Goal: Task Accomplishment & Management: Use online tool/utility

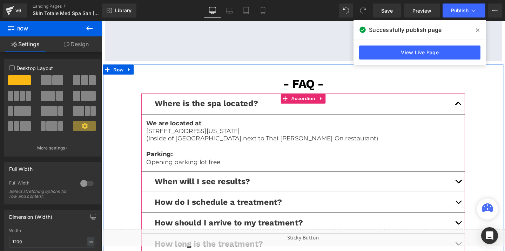
click at [475, 186] on button "button" at bounding box center [477, 190] width 14 height 21
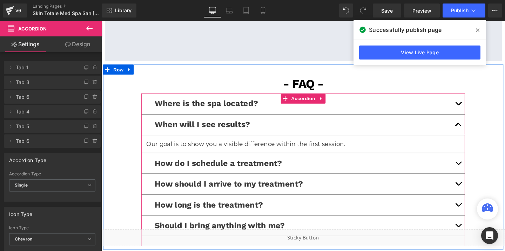
click at [477, 173] on span "button" at bounding box center [477, 173] width 0 height 0
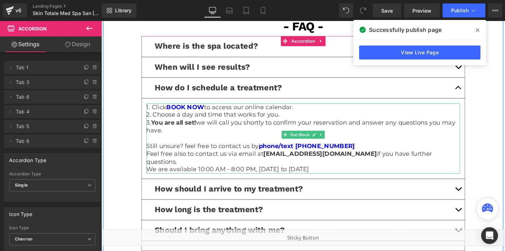
scroll to position [1591, 0]
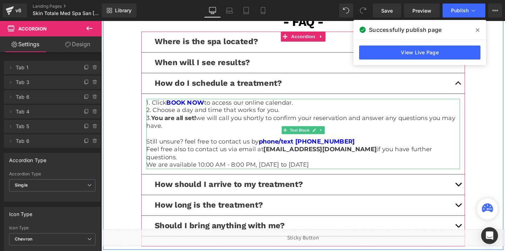
click at [239, 169] on p "We are available 10:00 AM - 8:00 PM, Sunday to Friday" at bounding box center [314, 173] width 330 height 8
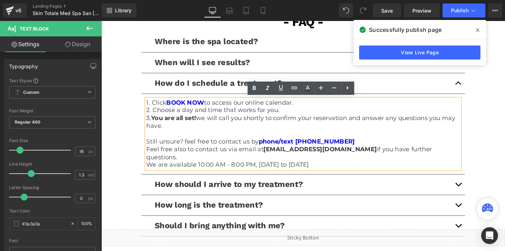
click at [239, 169] on p "We are available 10:00 AM - 8:00 PM, Sunday to Friday" at bounding box center [314, 173] width 330 height 8
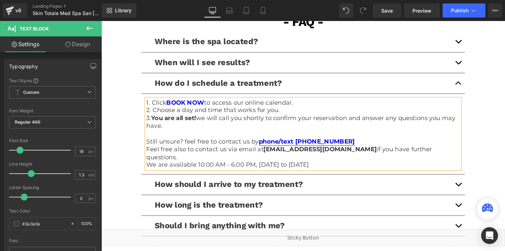
click at [323, 147] on link "phone/text (714) 450-6547" at bounding box center [317, 148] width 101 height 8
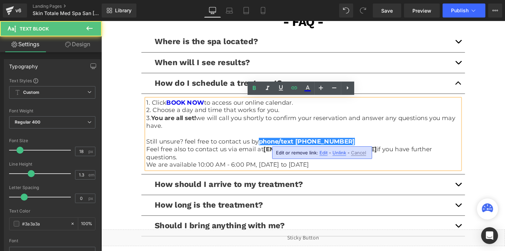
click at [321, 154] on span "Edit" at bounding box center [323, 153] width 8 height 6
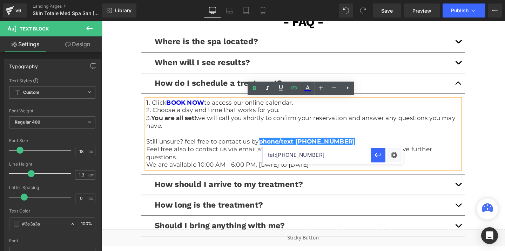
drag, startPoint x: 312, startPoint y: 157, endPoint x: 277, endPoint y: 158, distance: 35.1
click at [277, 158] on input "tel:7144506547" at bounding box center [317, 156] width 108 height 18
paste input "(949) 339-3541"
type input "tel:9493393541"
click at [316, 148] on link "phone/text (714) 450-6547" at bounding box center [317, 148] width 101 height 8
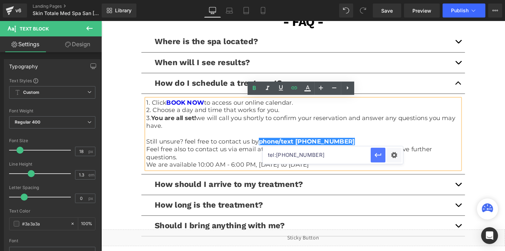
click at [377, 157] on icon "button" at bounding box center [378, 155] width 8 height 8
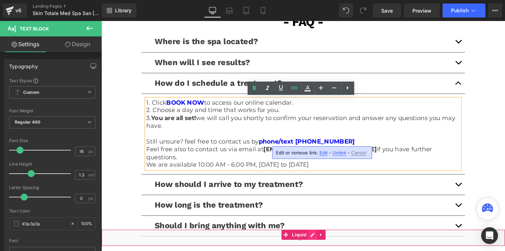
click at [324, 244] on div "Liquid" at bounding box center [313, 250] width 424 height 18
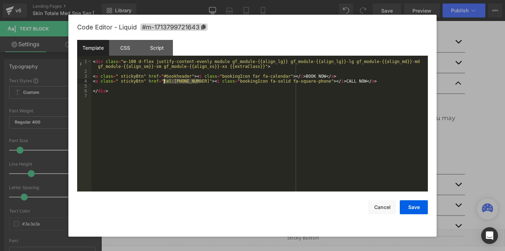
drag, startPoint x: 199, startPoint y: 81, endPoint x: 164, endPoint y: 82, distance: 34.7
click at [164, 82] on div "< div class = "w-100 d-flex justify-content-evenly module gf_module-{{align_lg}…" at bounding box center [260, 132] width 336 height 147
click at [198, 82] on div "< div class = "w-100 d-flex justify-content-evenly module gf_module-{{align_lg}…" at bounding box center [260, 132] width 336 height 147
drag, startPoint x: 199, startPoint y: 82, endPoint x: 175, endPoint y: 83, distance: 24.6
click at [175, 83] on div "< div class = "w-100 d-flex justify-content-evenly module gf_module-{{align_lg}…" at bounding box center [260, 132] width 336 height 147
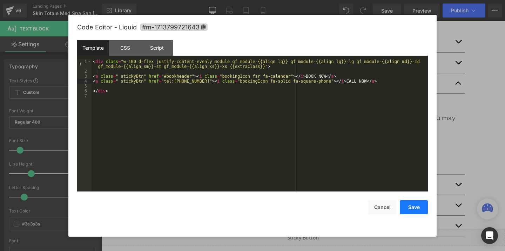
click at [409, 206] on button "Save" at bounding box center [414, 208] width 28 height 14
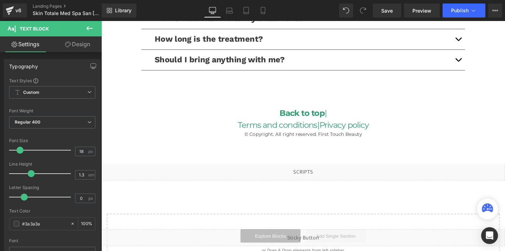
scroll to position [1773, 0]
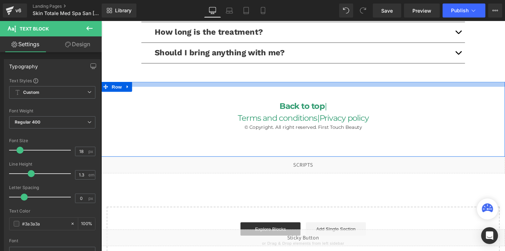
click at [179, 85] on div at bounding box center [313, 87] width 424 height 5
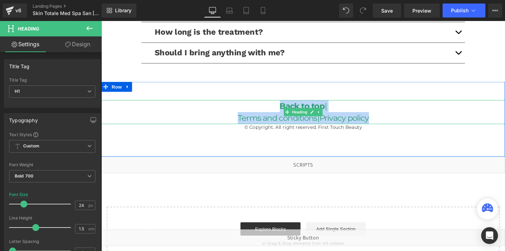
drag, startPoint x: 284, startPoint y: 99, endPoint x: 401, endPoint y: 112, distance: 117.1
click at [401, 112] on div "Back to top | Terms and conditions | Privacy policy" at bounding box center [313, 116] width 424 height 25
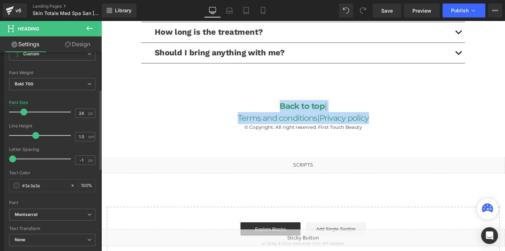
scroll to position [93, 0]
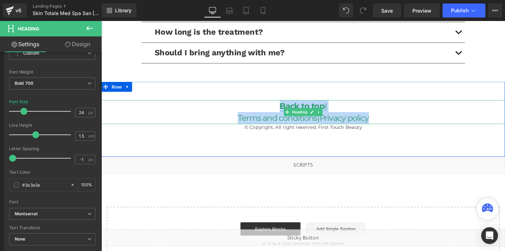
click at [302, 105] on link "Back to top" at bounding box center [312, 110] width 47 height 10
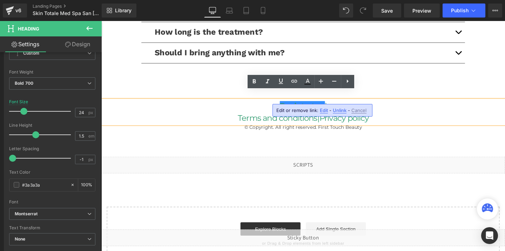
click at [320, 105] on link "Back to top" at bounding box center [312, 110] width 47 height 10
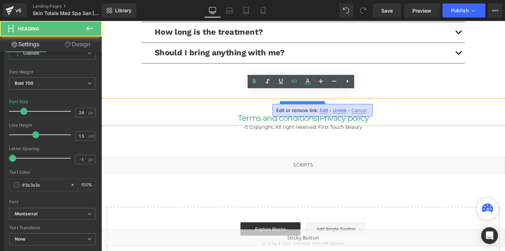
click at [320, 105] on link "Back to top" at bounding box center [312, 110] width 47 height 10
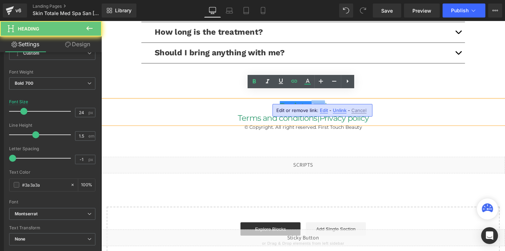
click at [320, 105] on link "Back to top" at bounding box center [312, 110] width 47 height 10
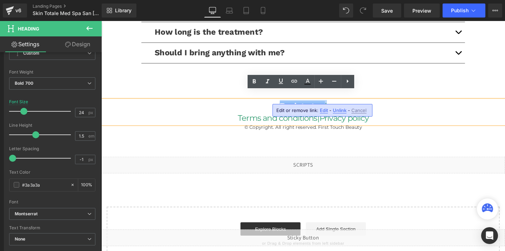
click at [319, 105] on link "Back to top" at bounding box center [312, 110] width 47 height 10
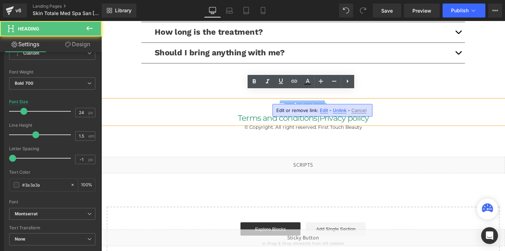
drag, startPoint x: 335, startPoint y: 101, endPoint x: 289, endPoint y: 104, distance: 46.0
click at [289, 104] on h1 "Back to top |" at bounding box center [313, 110] width 424 height 13
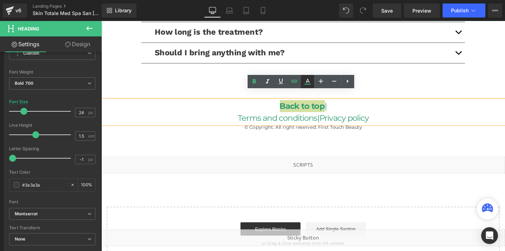
click at [309, 82] on icon at bounding box center [307, 81] width 8 height 8
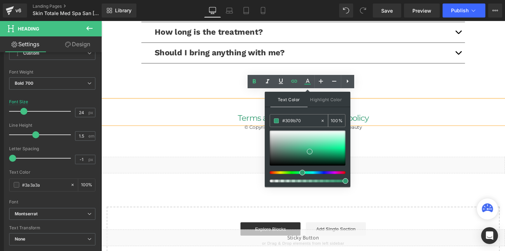
click at [300, 119] on input "#309b70" at bounding box center [301, 121] width 38 height 8
click at [153, 90] on div "Back to top | Terms and conditions | Privacy policy Heading © Copyright. All ri…" at bounding box center [313, 113] width 424 height 46
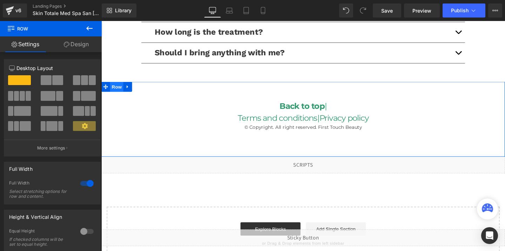
click at [117, 85] on span "Row" at bounding box center [117, 90] width 14 height 11
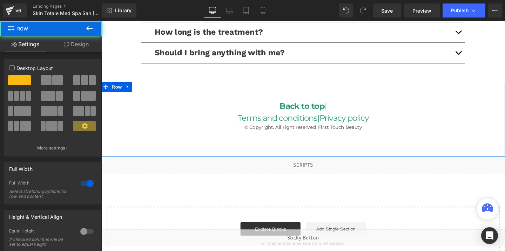
click at [80, 49] on link "Design" at bounding box center [76, 44] width 51 height 16
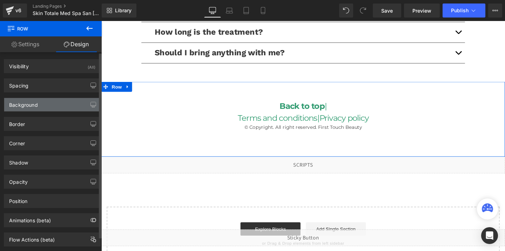
click at [39, 106] on div "Background" at bounding box center [52, 104] width 96 height 13
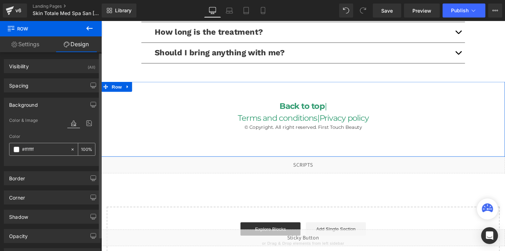
click at [38, 151] on input "#ffffff" at bounding box center [44, 150] width 45 height 8
paste input "309b70"
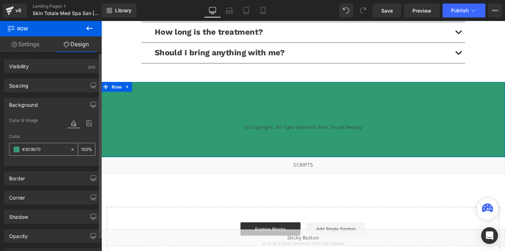
type input "#309b70"
click at [84, 150] on input "100" at bounding box center [84, 150] width 7 height 8
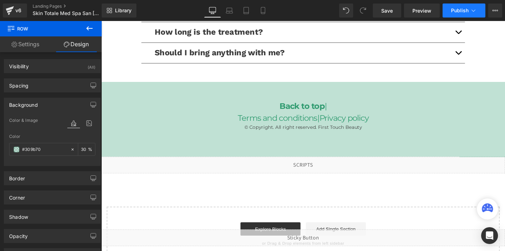
type input "30"
click at [459, 10] on span "Publish" at bounding box center [460, 11] width 18 height 6
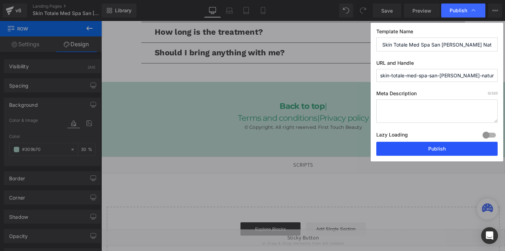
click at [407, 156] on button "Publish" at bounding box center [436, 149] width 121 height 14
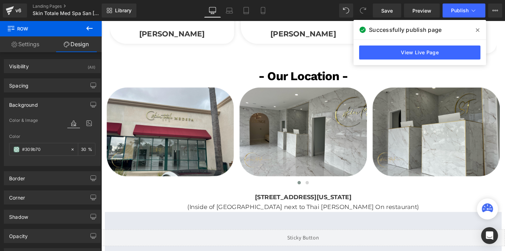
scroll to position [1188, 0]
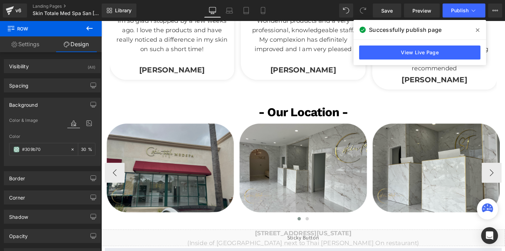
click at [171, 162] on img at bounding box center [174, 176] width 138 height 96
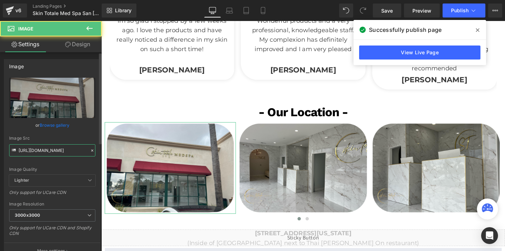
click at [60, 149] on input "https://cdn.shopify.com/s/files/1/0738/7430/9416/files/Skin_Totale_3000x3000.pn…" at bounding box center [52, 150] width 86 height 12
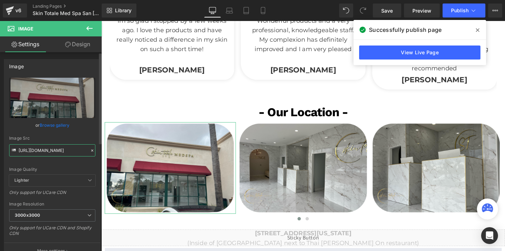
click at [60, 149] on input "https://cdn.shopify.com/s/files/1/0738/7430/9416/files/Skin_Totale_3000x3000.pn…" at bounding box center [52, 150] width 86 height 12
paste input "KTo-3.png?v=1760035079"
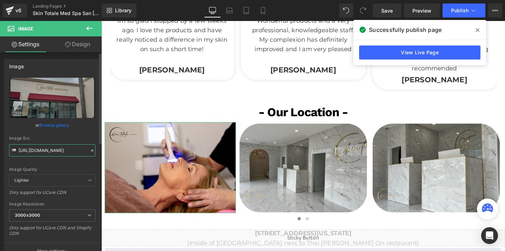
type input "https://cdn.shopify.com/s/files/1/0738/7430/9416/files/SKTo-3_3000x3000.png?v=1…"
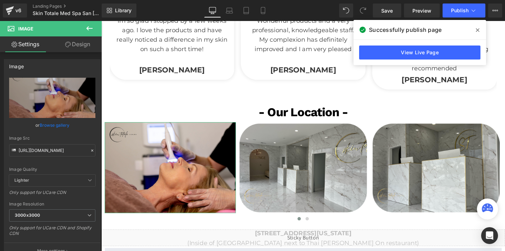
click at [79, 46] on link "Design" at bounding box center [77, 44] width 51 height 16
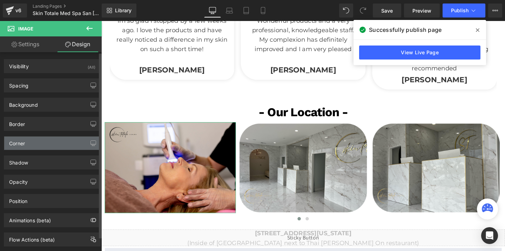
click at [42, 145] on div "Corner" at bounding box center [52, 143] width 96 height 13
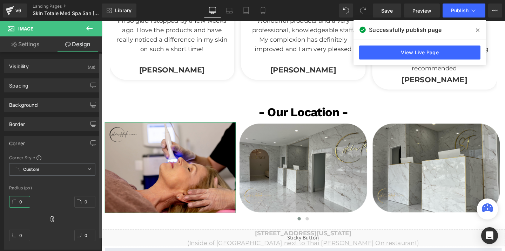
click at [22, 200] on input "0" at bounding box center [19, 202] width 21 height 12
type input "32"
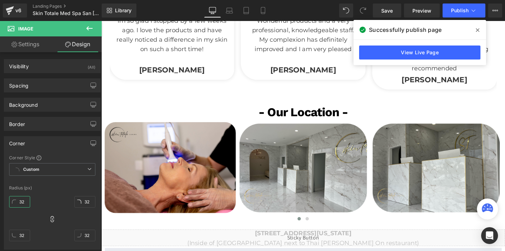
type input "32"
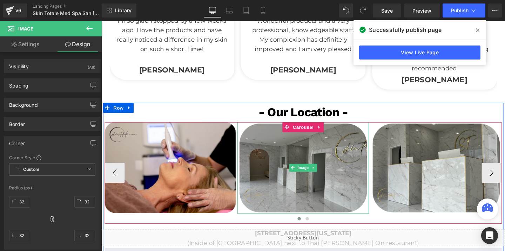
click at [266, 181] on img at bounding box center [313, 176] width 138 height 96
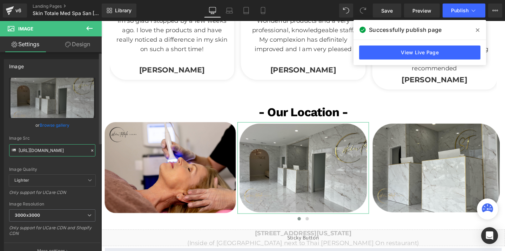
click at [46, 154] on input "https://cdn.shopify.com/s/files/1/0738/7430/9416/files/Skin_Totale_2_3000x3000.…" at bounding box center [52, 150] width 86 height 12
paste input "KTo-1.png?v=1760035080"
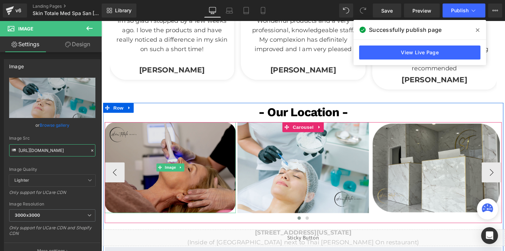
type input "https://cdn.shopify.com/s/files/1/0738/7430/9416/files/SKTo-1_3000x3000.png?v=1…"
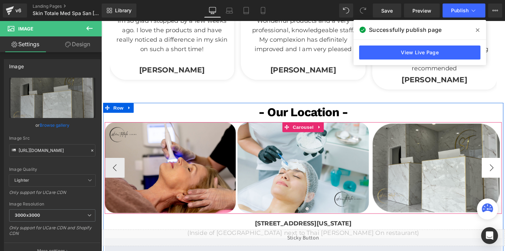
click at [505, 174] on button "›" at bounding box center [511, 175] width 21 height 21
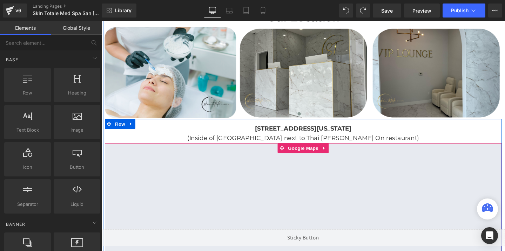
scroll to position [1214, 0]
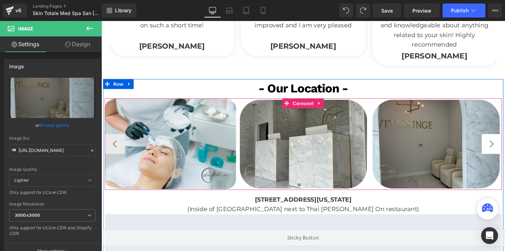
click at [505, 149] on button "›" at bounding box center [511, 150] width 21 height 21
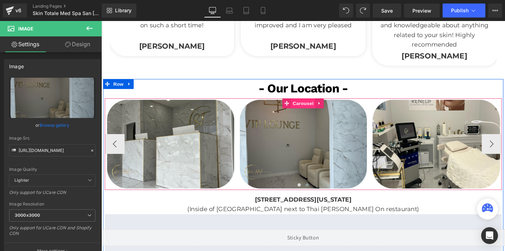
click at [321, 103] on span "Carousel" at bounding box center [313, 107] width 25 height 11
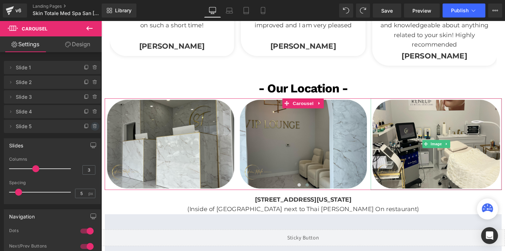
click at [92, 126] on icon at bounding box center [95, 127] width 6 height 6
click at [90, 128] on button "Delete" at bounding box center [87, 126] width 22 height 9
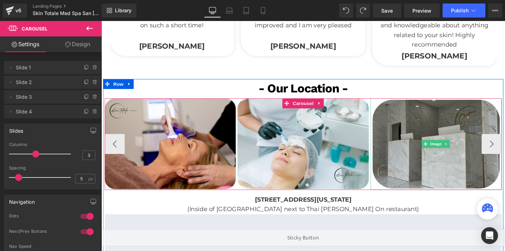
click at [424, 124] on img at bounding box center [453, 150] width 138 height 96
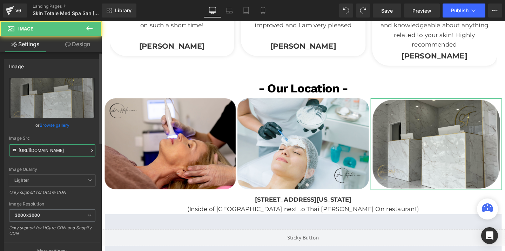
click at [81, 148] on input "https://cdn.shopify.com/s/files/1/0738/7430/9416/files/Skin_Totale_3_3000x3000.…" at bounding box center [52, 150] width 86 height 12
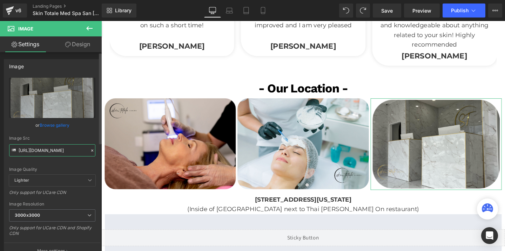
click at [81, 148] on input "https://cdn.shopify.com/s/files/1/0738/7430/9416/files/Skin_Totale_3_3000x3000.…" at bounding box center [52, 150] width 86 height 12
paste input "KTo-2.png?v=1760035080"
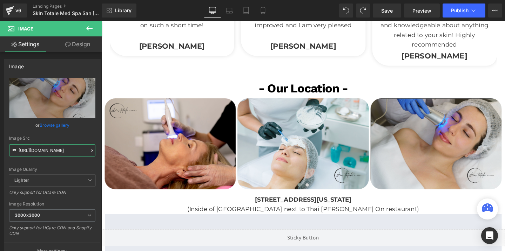
type input "https://cdn.shopify.com/s/files/1/0738/7430/9416/files/SKTo-2_3000x3000.png?v=1…"
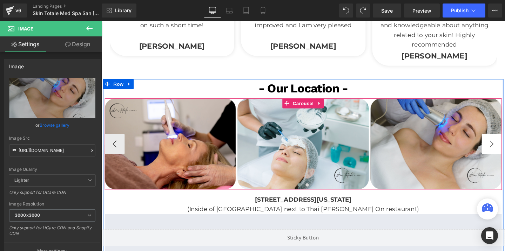
click at [505, 148] on button "›" at bounding box center [511, 150] width 21 height 21
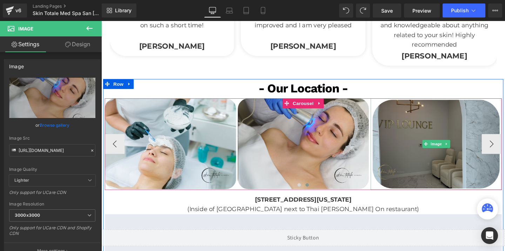
click at [470, 134] on img at bounding box center [453, 150] width 138 height 96
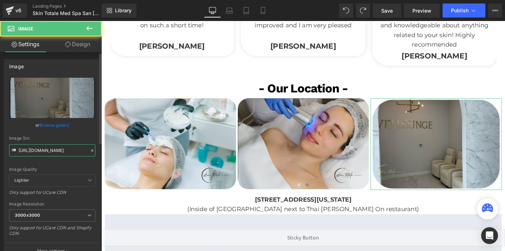
click at [57, 147] on input "https://cdn.shopify.com/s/files/1/0738/7430/9416/files/Skin_Totale_4_3000x3000.…" at bounding box center [52, 150] width 86 height 12
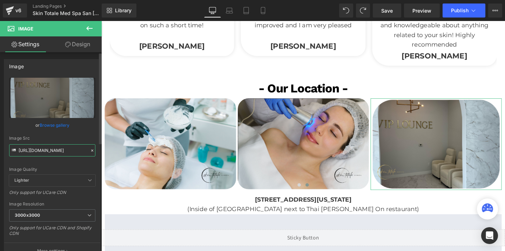
click at [57, 147] on input "https://cdn.shopify.com/s/files/1/0738/7430/9416/files/Skin_Totale_4_3000x3000.…" at bounding box center [52, 150] width 86 height 12
paste input "KTo-4.png?v=1760035080"
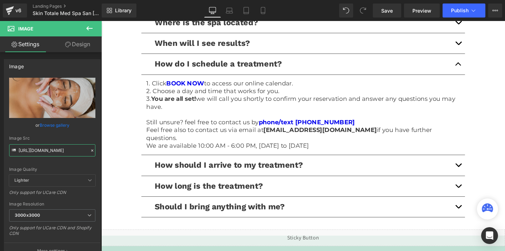
scroll to position [1606, 0]
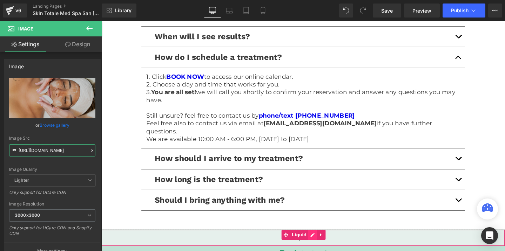
click at [322, 245] on div "Liquid" at bounding box center [313, 250] width 424 height 18
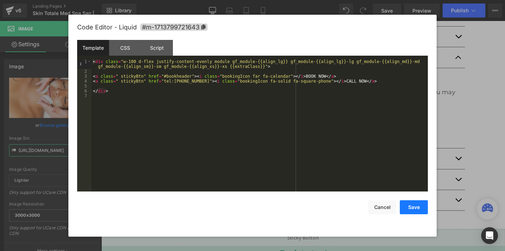
type input "https://cdn.shopify.com/s/files/1/0738/7430/9416/files/SKTo-4_3000x3000.png?v=1…"
click at [414, 203] on button "Save" at bounding box center [414, 208] width 28 height 14
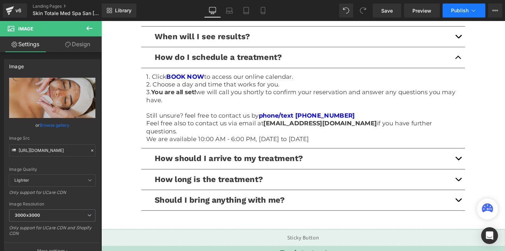
click at [457, 5] on button "Publish" at bounding box center [464, 11] width 43 height 14
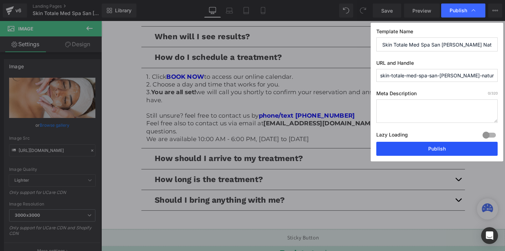
click at [430, 148] on button "Publish" at bounding box center [436, 149] width 121 height 14
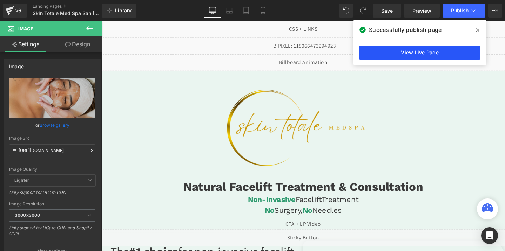
click at [438, 52] on link "View Live Page" at bounding box center [419, 53] width 121 height 14
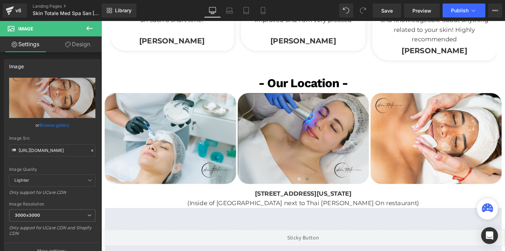
scroll to position [1243, 0]
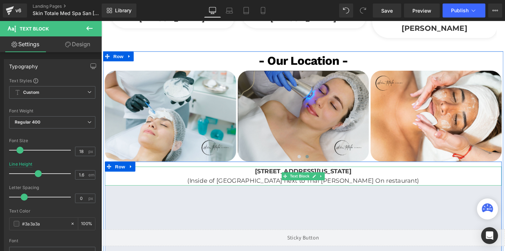
drag, startPoint x: 387, startPoint y: 178, endPoint x: 310, endPoint y: 176, distance: 76.8
click at [310, 176] on b "31878 Del Obispo Street, Suite 108, San Juan Capistrano, California 92675" at bounding box center [314, 179] width 102 height 8
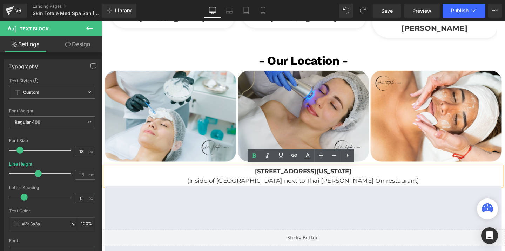
copy b "San Juan Capistrano, Ca"
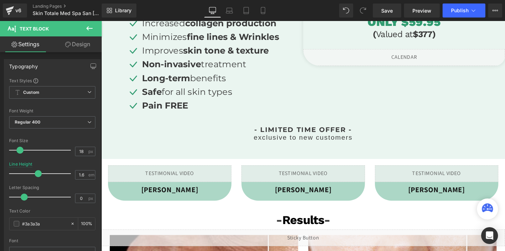
scroll to position [0, 0]
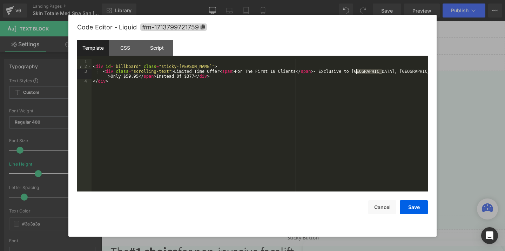
drag, startPoint x: 383, startPoint y: 72, endPoint x: 356, endPoint y: 72, distance: 26.7
click at [356, 72] on div "< div id = "billboard" class = "sticky-barOne" > < div class = "scrolling-text"…" at bounding box center [260, 130] width 336 height 142
click at [408, 207] on button "Save" at bounding box center [414, 208] width 28 height 14
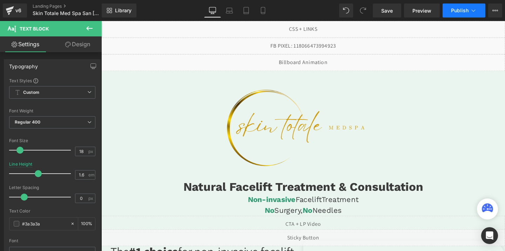
click at [464, 15] on button "Publish" at bounding box center [464, 11] width 43 height 14
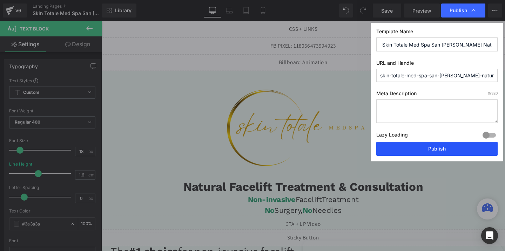
click at [411, 153] on button "Publish" at bounding box center [436, 149] width 121 height 14
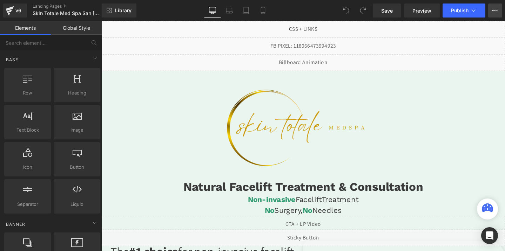
click at [497, 13] on icon at bounding box center [495, 11] width 6 height 6
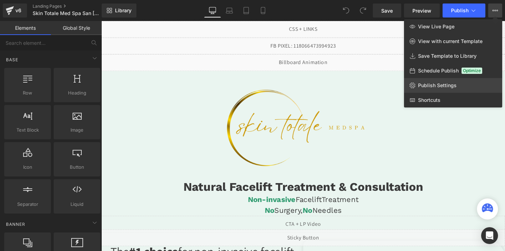
click at [434, 83] on span "Publish Settings" at bounding box center [437, 85] width 39 height 6
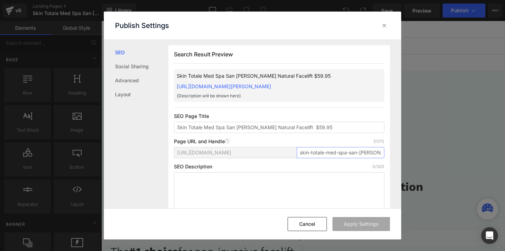
scroll to position [0, 42]
drag, startPoint x: 310, startPoint y: 160, endPoint x: 388, endPoint y: 152, distance: 79.0
click at [388, 152] on div "Search Result Preview Skin Totale Med Spa San Jose Natural Facelift $59.95 http…" at bounding box center [284, 124] width 233 height 169
click at [385, 24] on icon at bounding box center [384, 25] width 7 height 7
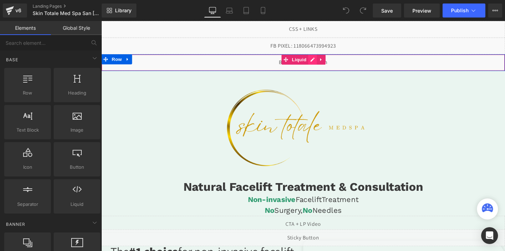
click at [322, 63] on div "Liquid" at bounding box center [313, 65] width 424 height 18
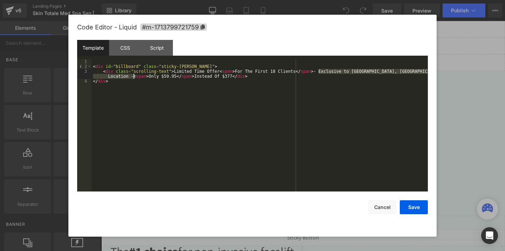
drag, startPoint x: 318, startPoint y: 72, endPoint x: 134, endPoint y: 76, distance: 184.8
click at [134, 76] on div "< div id = "billboard" class = "sticky-barOne" > < div class = "scrolling-text"…" at bounding box center [260, 130] width 336 height 142
click at [378, 207] on button "Cancel" at bounding box center [382, 208] width 28 height 14
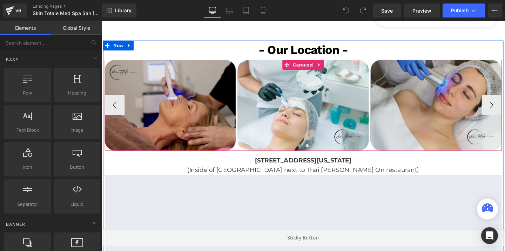
scroll to position [1259, 0]
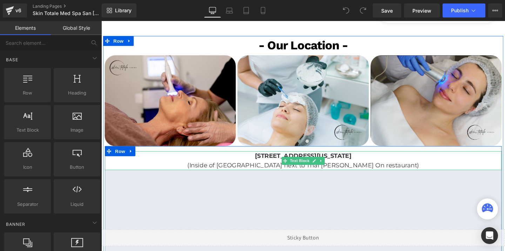
click at [263, 161] on b "31878 Del Obispo Street, Suite 108, San Juan Capistrano, California 92675" at bounding box center [314, 163] width 102 height 8
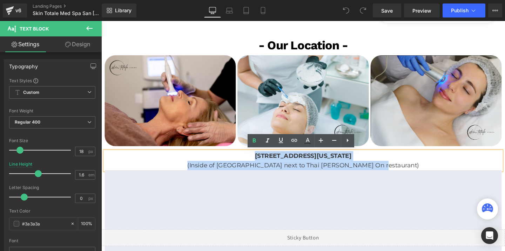
drag, startPoint x: 193, startPoint y: 163, endPoint x: 408, endPoint y: 175, distance: 215.0
click at [408, 175] on div "31878 Del Obispo Street, Suite 108, San Juan Capistrano, California 92675 (Insi…" at bounding box center [313, 168] width 417 height 20
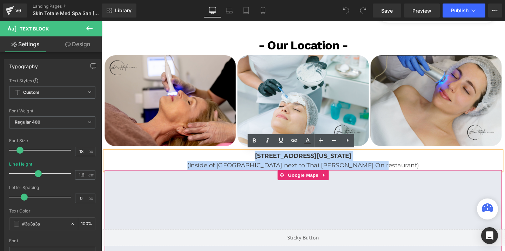
copy div "31878 Del Obispo Street, Suite 108, San Juan Capistrano, California 92675 (Insi…"
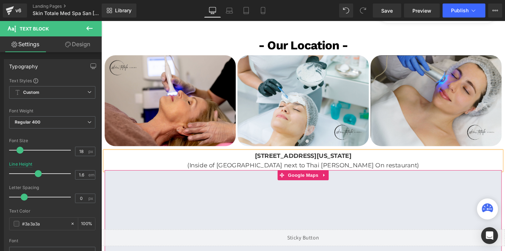
click at [304, 185] on div at bounding box center [313, 248] width 417 height 140
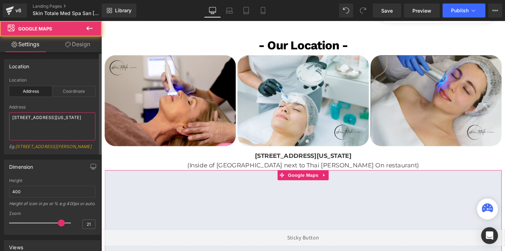
click at [35, 122] on textarea "31878 Del Obispo Street, Suite 108, San Juan Capistrano, California 92675" at bounding box center [52, 127] width 86 height 28
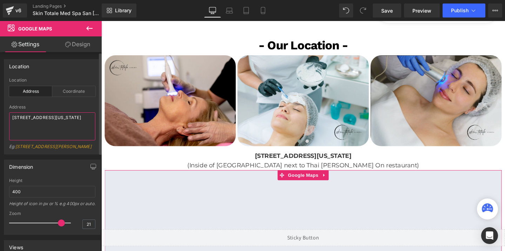
click at [35, 122] on textarea "31878 Del Obispo Street, Suite 108, San Juan Capistrano, California 92675" at bounding box center [52, 127] width 86 height 28
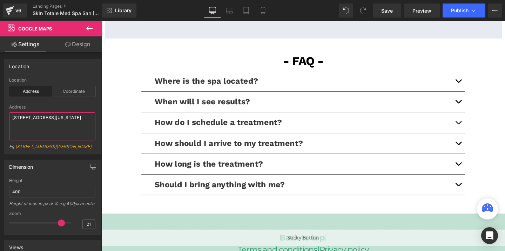
scroll to position [1542, 0]
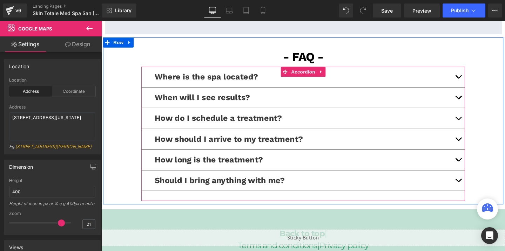
click at [479, 80] on button "button" at bounding box center [477, 79] width 14 height 21
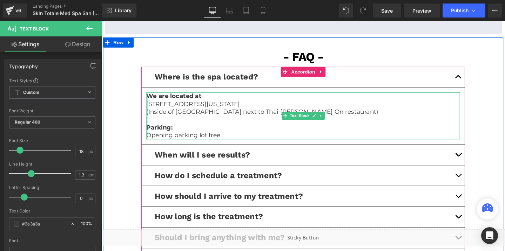
drag, startPoint x: 232, startPoint y: 139, endPoint x: 150, endPoint y: 99, distance: 91.1
click at [150, 99] on div "We are located at : 31878 Del Obispo Street, Suite 108, San Juan Capistrano, Ca…" at bounding box center [314, 120] width 330 height 49
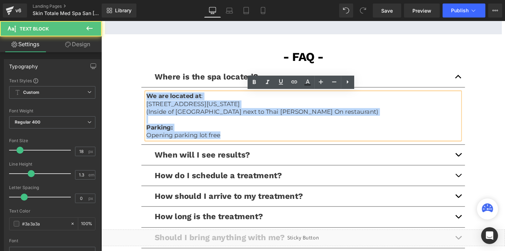
drag, startPoint x: 150, startPoint y: 99, endPoint x: 234, endPoint y: 140, distance: 93.5
click at [234, 140] on div "We are located at : 31878 Del Obispo Street, Suite 108, San Juan Capistrano, Ca…" at bounding box center [314, 120] width 330 height 49
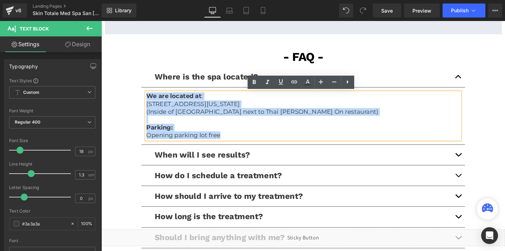
copy div "We are located at : 31878 Del Obispo Street, Suite 108, San Juan Capistrano, Ca…"
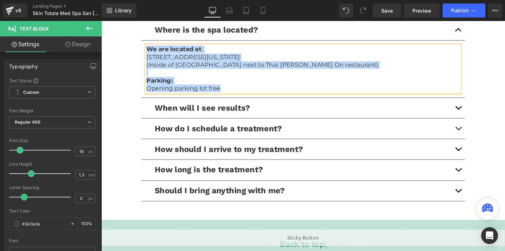
click at [477, 179] on button "button" at bounding box center [477, 177] width 14 height 21
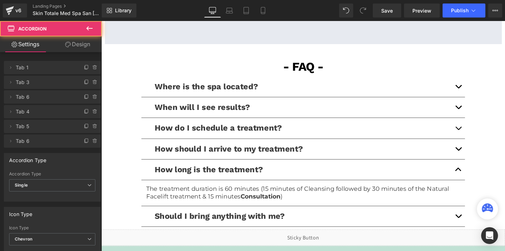
scroll to position [1532, 0]
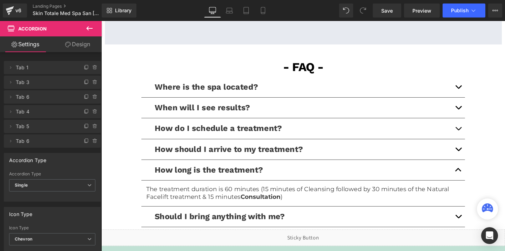
click at [238, 194] on div "The treatment duration is 60 minutes (15 minutes of Cleansing followed by 30 mi…" at bounding box center [314, 202] width 330 height 16
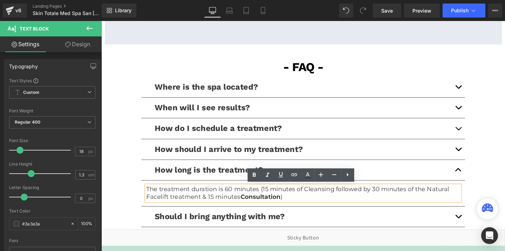
click at [239, 198] on p "The treatment duration is 60 minutes (15 minutes of Cleansing followed by 30 mi…" at bounding box center [314, 202] width 330 height 16
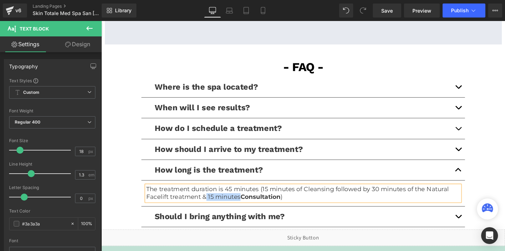
drag, startPoint x: 212, startPoint y: 207, endPoint x: 245, endPoint y: 203, distance: 32.8
click at [245, 203] on p "The treatment duration is 45 minutes (15 minutes of Cleansing followed by 30 mi…" at bounding box center [314, 202] width 330 height 16
click at [457, 10] on span "Publish" at bounding box center [460, 11] width 18 height 6
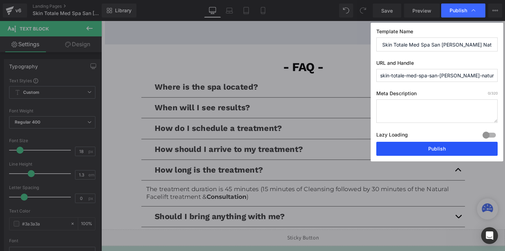
click at [407, 147] on button "Publish" at bounding box center [436, 149] width 121 height 14
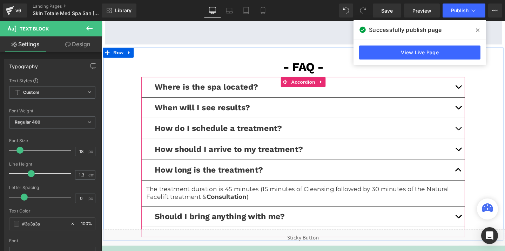
click at [478, 127] on button "button" at bounding box center [477, 133] width 14 height 21
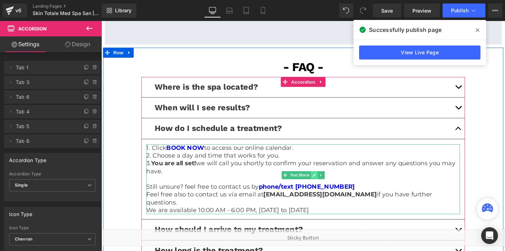
click at [324, 182] on icon at bounding box center [325, 183] width 4 height 4
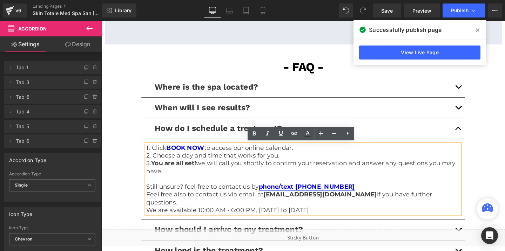
click at [327, 196] on link "phone/text (949) 339-3541" at bounding box center [317, 196] width 101 height 8
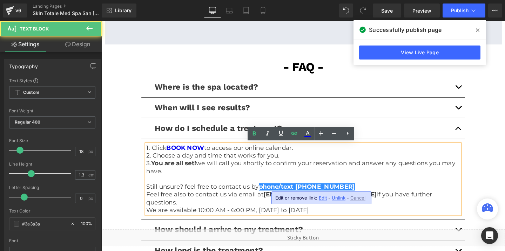
click at [320, 197] on span "Edit" at bounding box center [323, 198] width 8 height 6
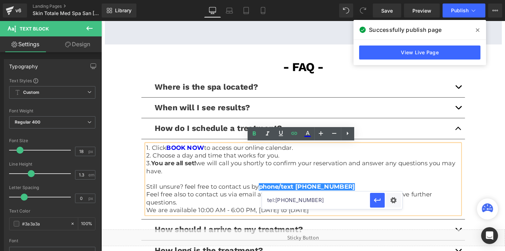
click at [301, 201] on input "tel:9493393541" at bounding box center [316, 201] width 108 height 18
click at [427, 58] on link "View Live Page" at bounding box center [419, 53] width 121 height 14
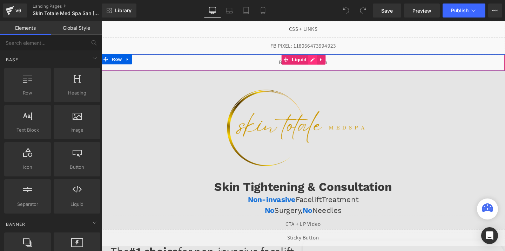
click at [324, 59] on div "Liquid" at bounding box center [313, 65] width 424 height 18
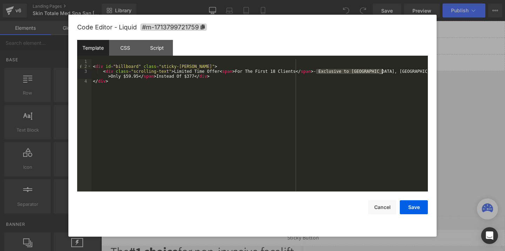
drag, startPoint x: 317, startPoint y: 73, endPoint x: 381, endPoint y: 70, distance: 64.6
click at [381, 70] on div "< div id = "billboard" class = "sticky-[PERSON_NAME]" > < div class = "scrollin…" at bounding box center [260, 130] width 336 height 142
paste textarea
click at [317, 70] on div "< div id = "billboard" class = "sticky-barOne" > < div class = "scrolling-text"…" at bounding box center [260, 130] width 336 height 142
drag, startPoint x: 132, startPoint y: 76, endPoint x: 155, endPoint y: 79, distance: 23.6
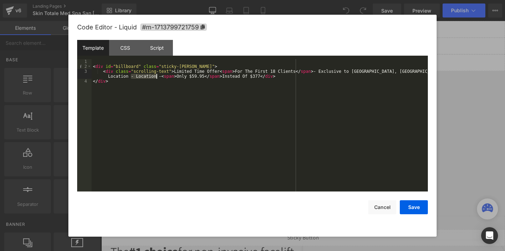
click at [155, 79] on div "< div id = "billboard" class = "sticky-barOne" > < div class = "scrolling-text"…" at bounding box center [260, 130] width 336 height 142
click at [412, 209] on button "Save" at bounding box center [414, 208] width 28 height 14
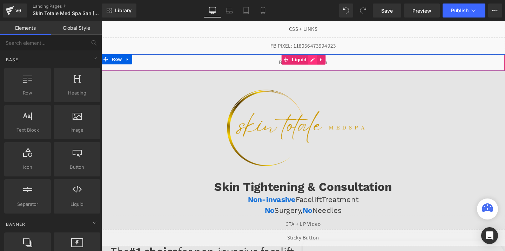
click at [323, 60] on div "Liquid" at bounding box center [313, 65] width 424 height 18
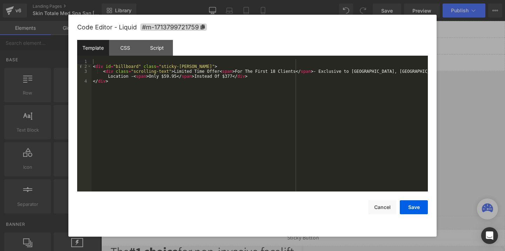
click at [416, 200] on div "Save Cancel" at bounding box center [252, 203] width 351 height 23
click at [413, 210] on button "Save" at bounding box center [414, 208] width 28 height 14
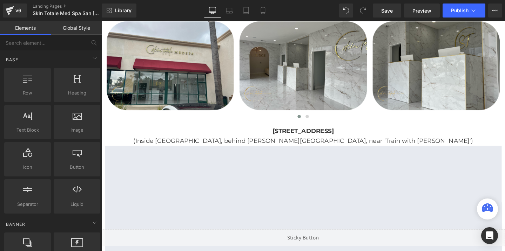
scroll to position [1240, 0]
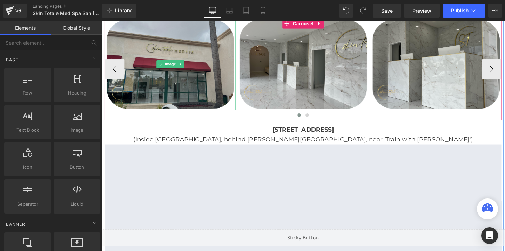
click at [187, 78] on img at bounding box center [174, 67] width 138 height 96
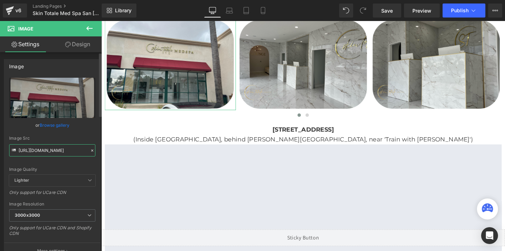
click at [43, 155] on input "https://cdn.shopify.com/s/files/1/0738/7430/9416/files/Skin_Totale_3000x3000.pn…" at bounding box center [52, 150] width 86 height 12
paste input "KTo-M3.png?v=176003602"
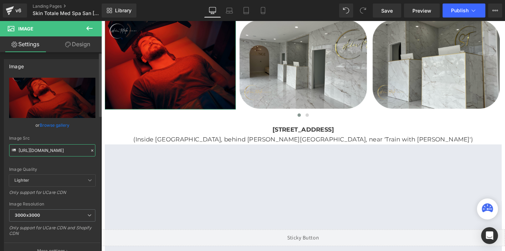
click at [48, 150] on input "https://cdn.shopify.com/s/files/1/0738/7430/9416/files/SKTo-M3_3000x3000.png?v=…" at bounding box center [52, 150] width 86 height 12
type input "https://cdn.shopify.com/s/files/1/0738/7430/9416/files/SKTo-M3_3000x3000.png?v=…"
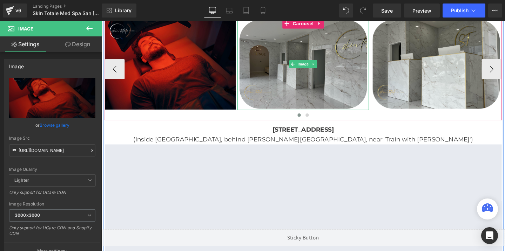
click at [269, 82] on img at bounding box center [313, 67] width 138 height 96
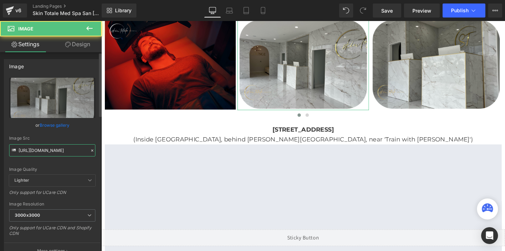
click at [33, 147] on input "https://cdn.shopify.com/s/files/1/0738/7430/9416/files/Skin_Totale_2_3000x3000.…" at bounding box center [52, 150] width 86 height 12
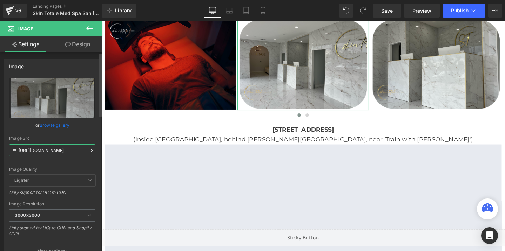
click at [33, 147] on input "https://cdn.shopify.com/s/files/1/0738/7430/9416/files/Skin_Totale_2_3000x3000.…" at bounding box center [52, 150] width 86 height 12
paste input "KTo-M1.png?v=1760036028"
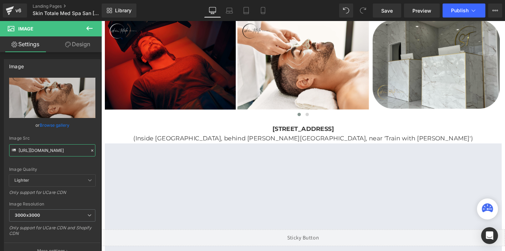
type input "https://cdn.shopify.com/s/files/1/0738/7430/9416/files/SKTo-M1_3000x3000.png?v=…"
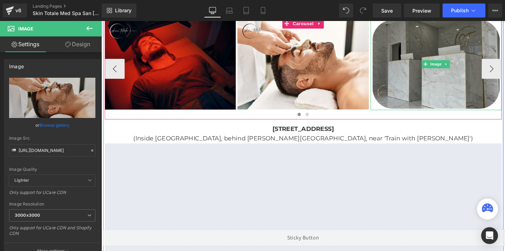
click at [399, 76] on img at bounding box center [453, 67] width 138 height 96
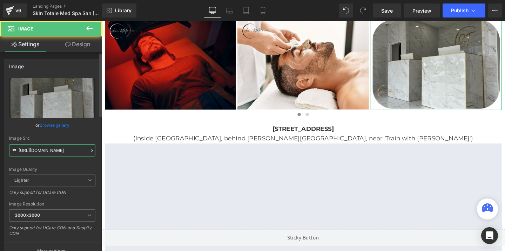
click at [66, 150] on input "https://cdn.shopify.com/s/files/1/0738/7430/9416/files/Skin_Totale_3_3000x3000.…" at bounding box center [52, 150] width 86 height 12
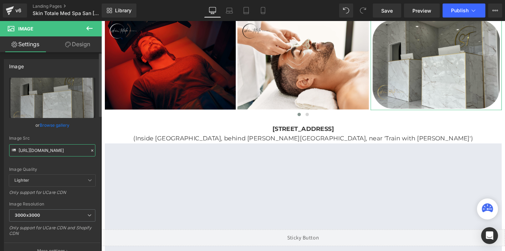
click at [66, 150] on input "https://cdn.shopify.com/s/files/1/0738/7430/9416/files/Skin_Totale_3_3000x3000.…" at bounding box center [52, 150] width 86 height 12
paste input "KTo-M2.png?v=1760036027"
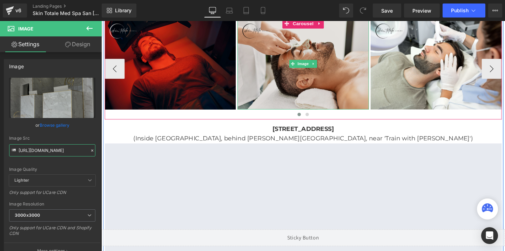
scroll to position [1237, 0]
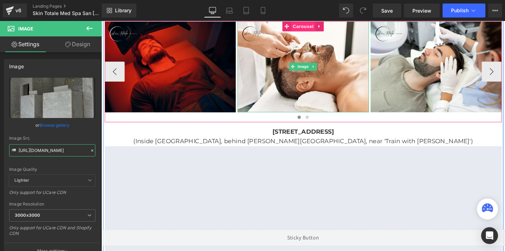
type input "https://cdn.shopify.com/s/files/1/0738/7430/9416/files/SKTo-M2_3000x3000.png?v=…"
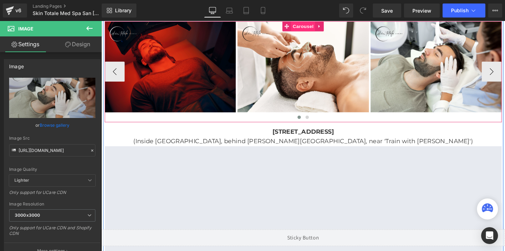
click at [312, 27] on span "Carousel" at bounding box center [313, 26] width 25 height 11
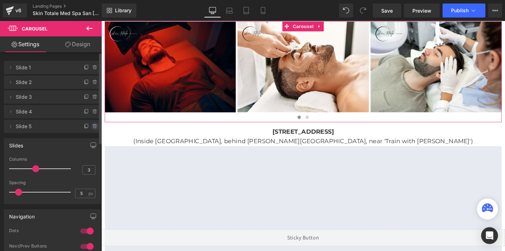
click at [94, 125] on icon at bounding box center [95, 127] width 6 height 6
click at [94, 125] on button "Delete" at bounding box center [87, 126] width 22 height 9
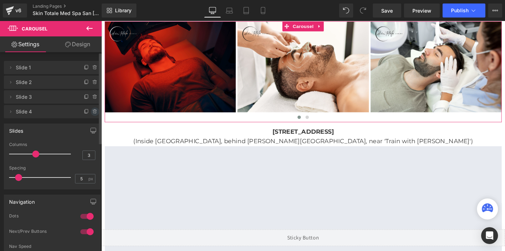
click at [94, 112] on icon at bounding box center [94, 111] width 0 height 1
click at [91, 112] on button "Delete" at bounding box center [87, 112] width 22 height 9
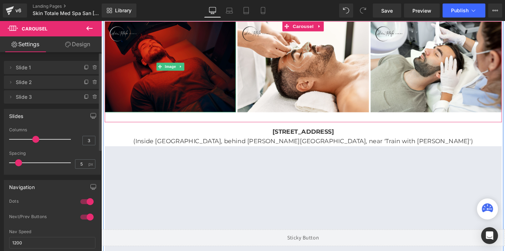
click at [156, 73] on img at bounding box center [174, 69] width 138 height 96
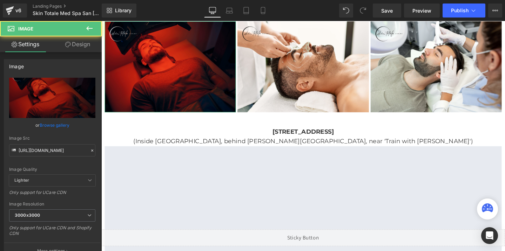
click at [77, 40] on link "Design" at bounding box center [77, 44] width 51 height 16
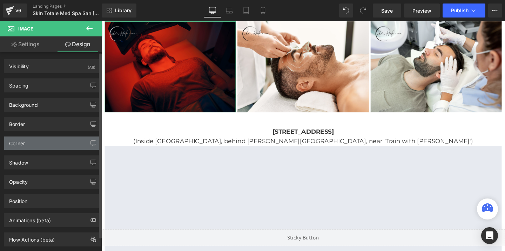
click at [29, 143] on div "Corner" at bounding box center [52, 143] width 96 height 13
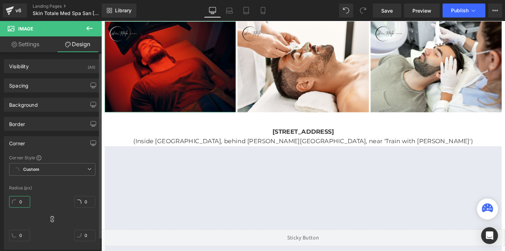
click at [22, 199] on input "0" at bounding box center [19, 202] width 21 height 12
type input "3"
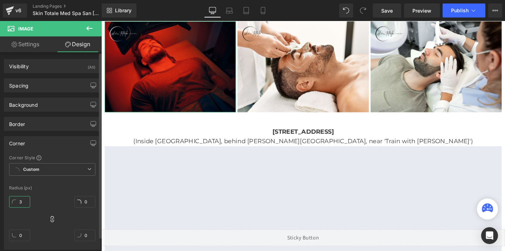
type input "3"
type input "32"
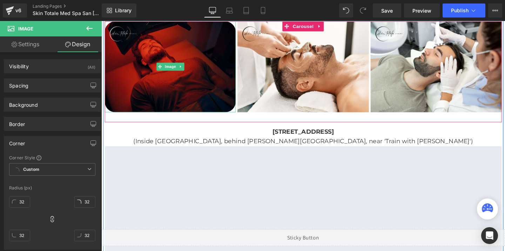
click at [138, 94] on img at bounding box center [174, 69] width 138 height 96
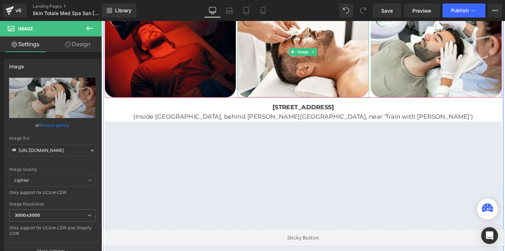
scroll to position [1263, 0]
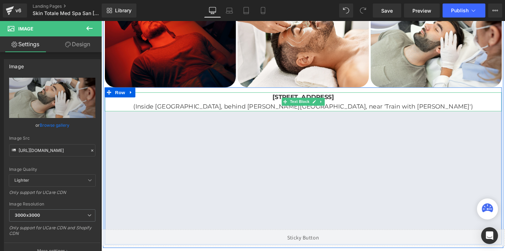
click at [281, 98] on b "309 East Katella Avenue, Orange, CA 92867" at bounding box center [313, 101] width 65 height 8
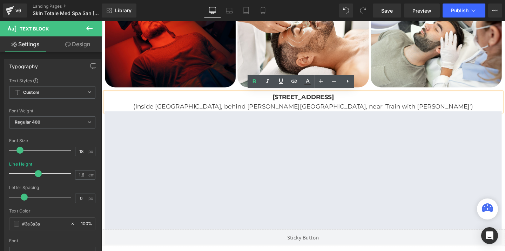
drag, startPoint x: 240, startPoint y: 100, endPoint x: 476, endPoint y: 106, distance: 236.1
click at [476, 106] on div "309 East Katella Avenue, Orange, CA 92867 (Inside Katella Shopping Center, behi…" at bounding box center [313, 106] width 417 height 20
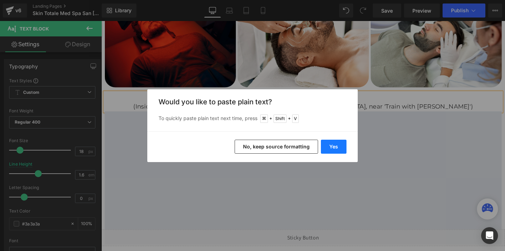
click at [337, 146] on button "Yes" at bounding box center [334, 147] width 26 height 14
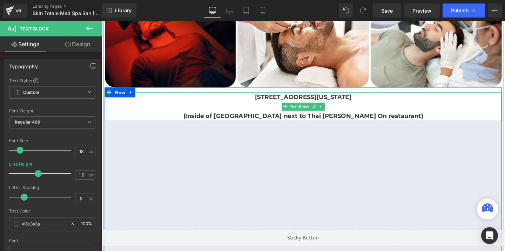
click at [213, 121] on p "(Inside of Plaza Del Obispo next to Thai Juan On restaurant)" at bounding box center [313, 121] width 417 height 10
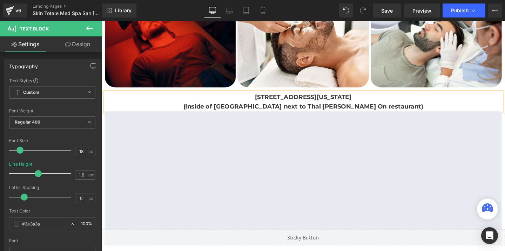
click at [239, 110] on b "(Inside of Plaza Del Obispo next to Thai Juan On restaurant)" at bounding box center [314, 111] width 252 height 8
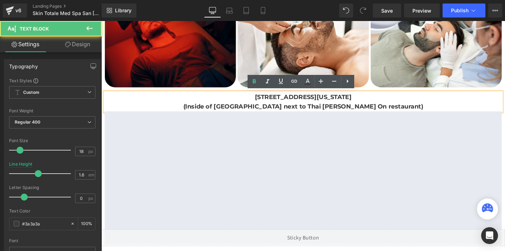
click at [239, 110] on b "(Inside of Plaza Del Obispo next to Thai Juan On restaurant)" at bounding box center [314, 111] width 252 height 8
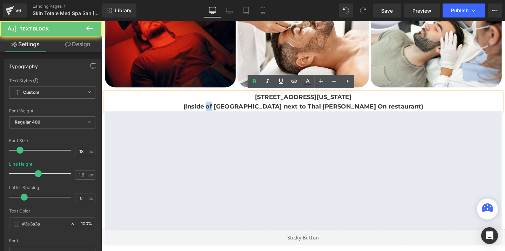
click at [239, 110] on b "(Inside of Plaza Del Obispo next to Thai Juan On restaurant)" at bounding box center [314, 111] width 252 height 8
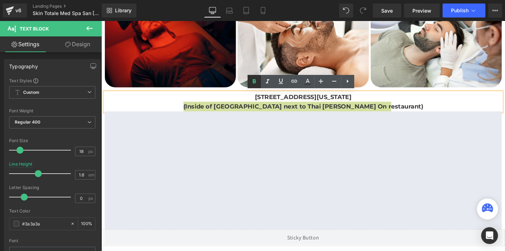
click at [253, 80] on icon at bounding box center [254, 81] width 3 height 4
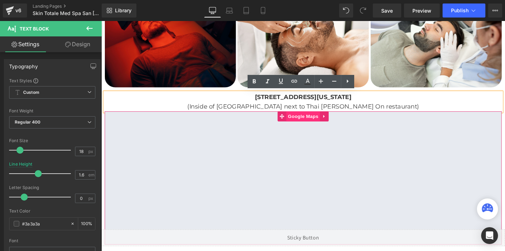
click at [321, 122] on span "Google Maps" at bounding box center [313, 121] width 35 height 11
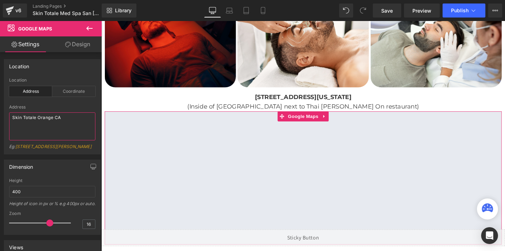
click at [27, 119] on textarea "Skin Totale Orange CA" at bounding box center [52, 127] width 86 height 28
paste textarea "31878 Del Obispo Street, Suite 108, San Juan Capistrano, California 92675"
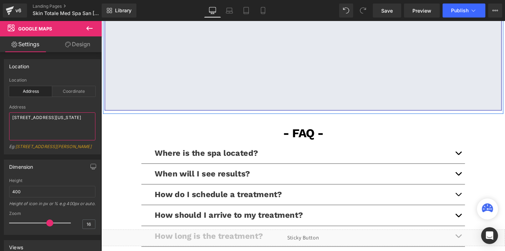
scroll to position [1427, 0]
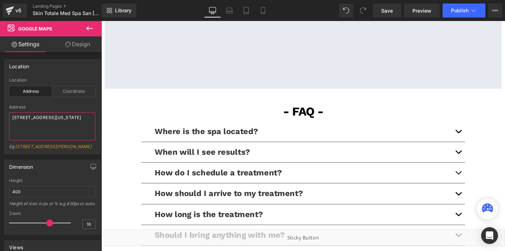
type textarea "31878 Del Obispo Street, Suite 108, San Juan Capistrano, California 92675"
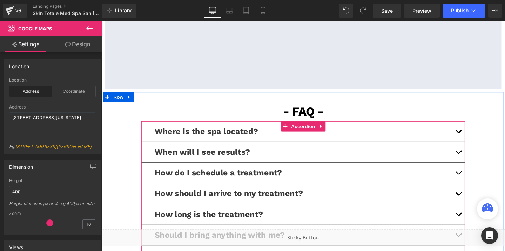
click at [472, 137] on button "button" at bounding box center [477, 137] width 14 height 21
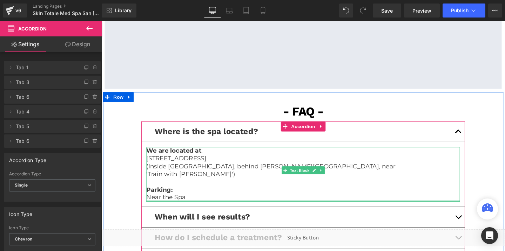
click at [184, 210] on div at bounding box center [314, 211] width 330 height 2
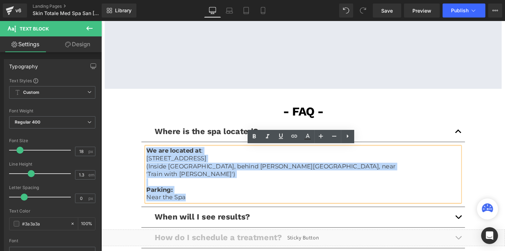
drag, startPoint x: 191, startPoint y: 200, endPoint x: 149, endPoint y: 160, distance: 57.8
click at [149, 160] on div "We are located at : 309 East Katella Avenue, Orange, CA 92867 (Inside Katella S…" at bounding box center [314, 183] width 330 height 58
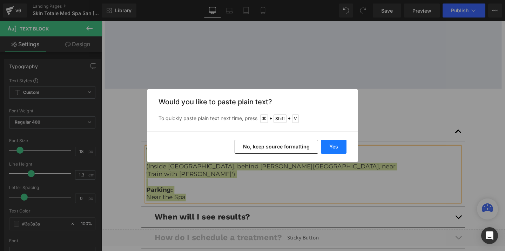
click at [340, 151] on button "Yes" at bounding box center [334, 147] width 26 height 14
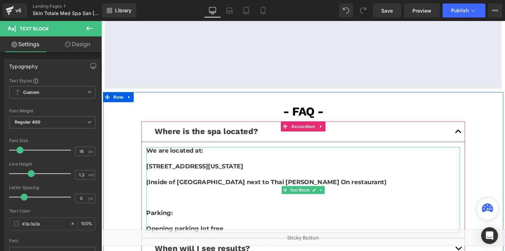
click at [154, 187] on b "(Inside of Plaza Del Obispo next to Thai Juan On restaurant)" at bounding box center [275, 191] width 252 height 8
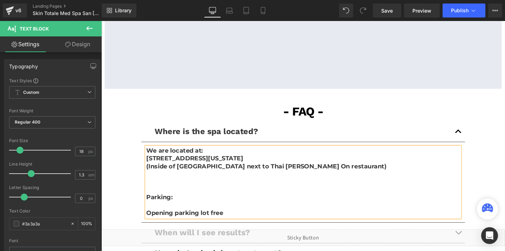
click at [153, 201] on p at bounding box center [314, 199] width 330 height 8
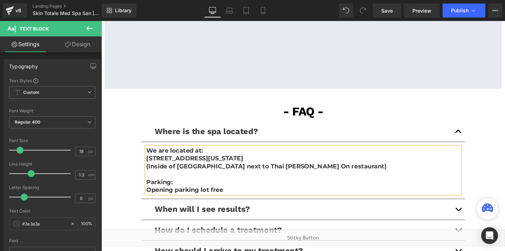
click at [175, 198] on b "Opening parking lot free" at bounding box center [189, 199] width 81 height 8
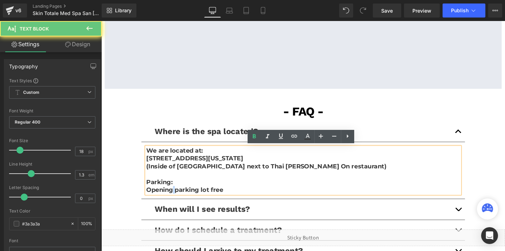
click at [175, 198] on b "Opening parking lot free" at bounding box center [189, 199] width 81 height 8
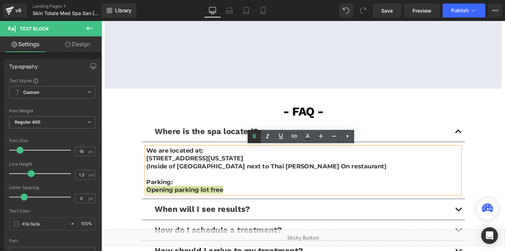
click at [255, 137] on icon at bounding box center [254, 137] width 8 height 8
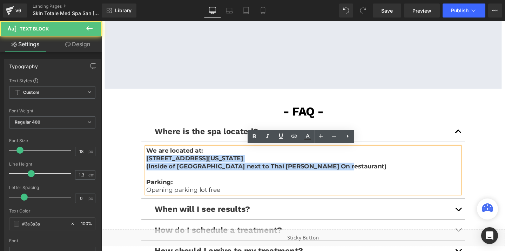
drag, startPoint x: 347, startPoint y: 174, endPoint x: 143, endPoint y: 168, distance: 204.5
click at [143, 168] on div "- FAQ - Text Block Where is the spa located? Text Block We are located at: 3187…" at bounding box center [313, 218] width 421 height 222
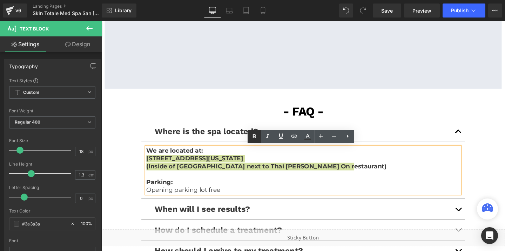
click at [252, 140] on icon at bounding box center [254, 137] width 8 height 8
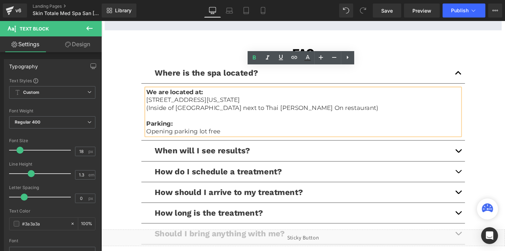
scroll to position [1532, 0]
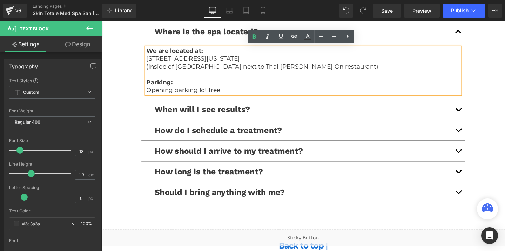
click at [483, 135] on button "button" at bounding box center [477, 136] width 14 height 21
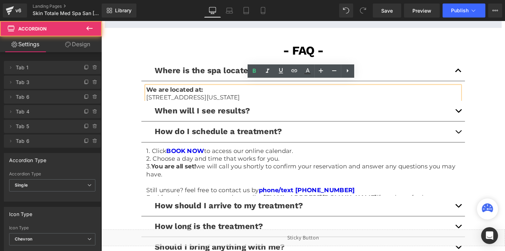
scroll to position [1472, 0]
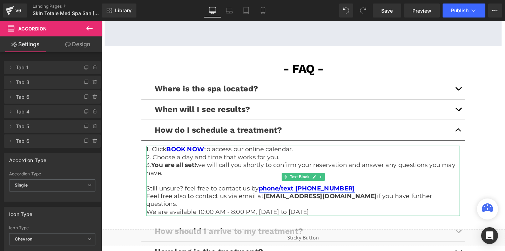
click at [318, 195] on link "phone/text (714) 450-6547" at bounding box center [317, 197] width 101 height 8
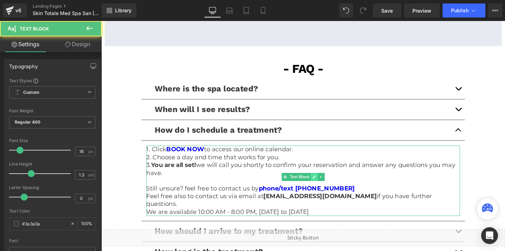
click at [325, 183] on icon at bounding box center [325, 185] width 4 height 4
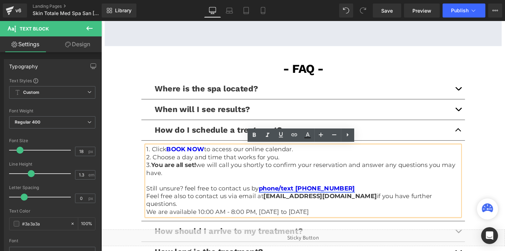
click at [319, 195] on link "phone/text (714) 450-6547" at bounding box center [317, 197] width 101 height 8
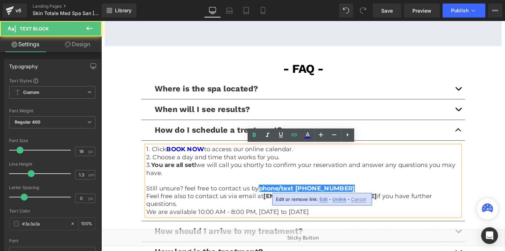
click at [321, 197] on span "Edit" at bounding box center [323, 200] width 8 height 6
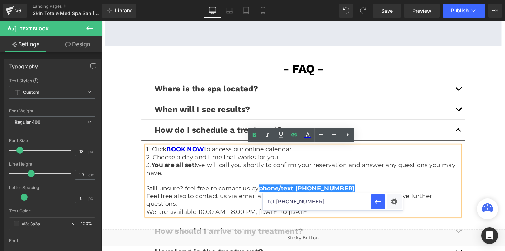
click at [303, 202] on input "tel:7144506547" at bounding box center [317, 202] width 108 height 18
click at [310, 202] on input "tel:7144506547" at bounding box center [317, 202] width 108 height 18
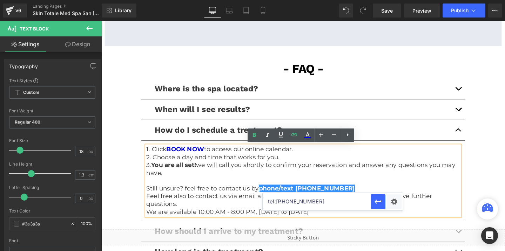
paste input "9493393541"
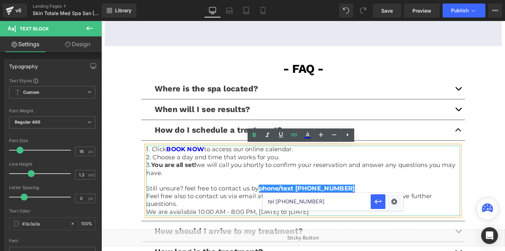
type input "tel:9493393541"
click at [313, 199] on link "phone/text (714) 450-6547" at bounding box center [317, 197] width 101 height 8
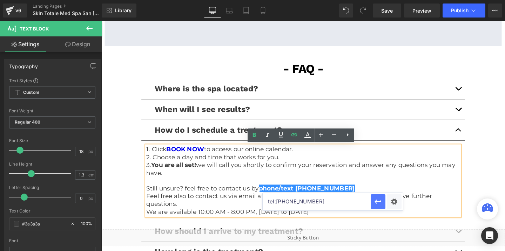
click at [372, 203] on button "button" at bounding box center [378, 202] width 15 height 15
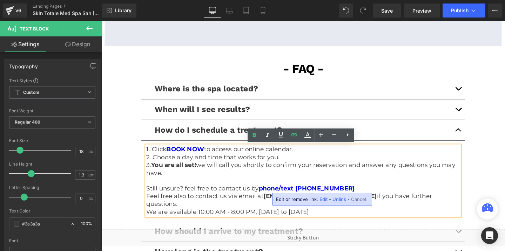
click at [238, 218] on p "We are available 10:00 AM - 8:00 PM, Sunday to Friday" at bounding box center [314, 222] width 330 height 8
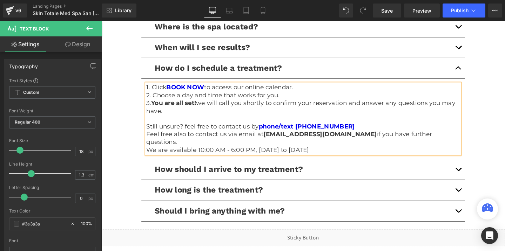
scroll to position [1541, 0]
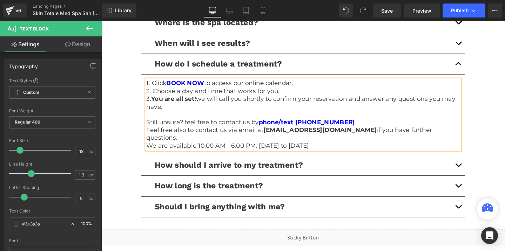
click at [478, 184] on button "button" at bounding box center [477, 194] width 14 height 21
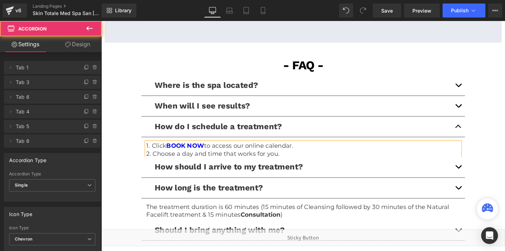
scroll to position [1465, 0]
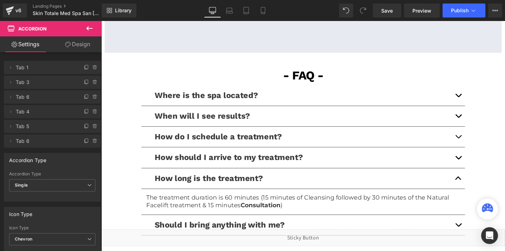
click at [237, 207] on p "The treatment duration is 60 minutes (15 minutes of Cleansing followed by 30 mi…" at bounding box center [314, 211] width 330 height 16
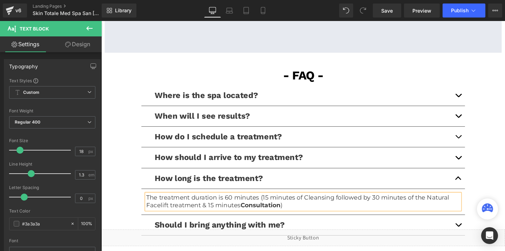
click at [237, 207] on p "The treatment duration is 60 minutes (15 minutes of Cleansing followed by 30 mi…" at bounding box center [314, 211] width 330 height 16
drag, startPoint x: 251, startPoint y: 214, endPoint x: 211, endPoint y: 214, distance: 39.6
click at [211, 214] on p "The treatment duration is 45 minutes (15 minutes of Cleansing followed by 30 mi…" at bounding box center [314, 211] width 330 height 16
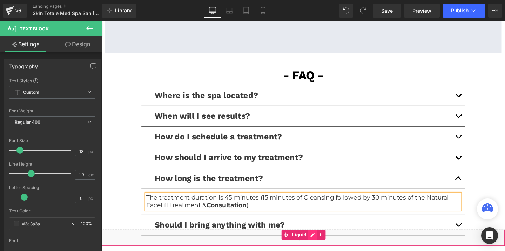
click at [323, 248] on div "Liquid" at bounding box center [313, 250] width 424 height 18
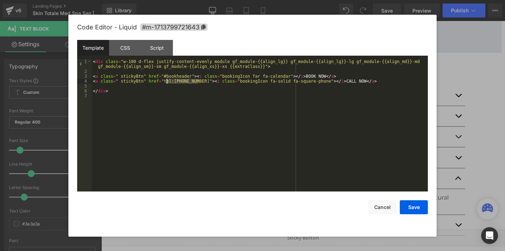
drag, startPoint x: 198, startPoint y: 82, endPoint x: 165, endPoint y: 83, distance: 33.7
click at [165, 83] on div "< div class = "w-100 d-flex justify-content-evenly module gf_module-{{align_lg}…" at bounding box center [260, 132] width 336 height 147
click at [410, 208] on button "Save" at bounding box center [414, 208] width 28 height 14
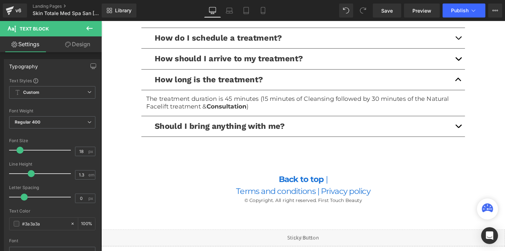
scroll to position [1570, 0]
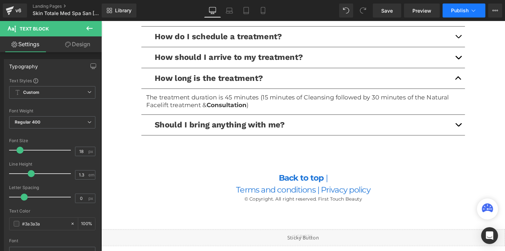
click at [454, 10] on span "Publish" at bounding box center [460, 11] width 18 height 6
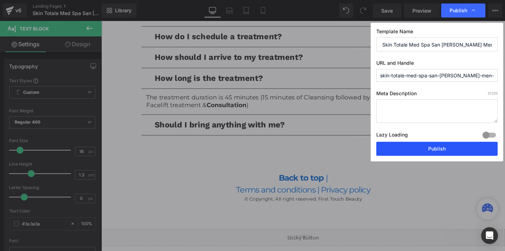
click at [427, 147] on button "Publish" at bounding box center [436, 149] width 121 height 14
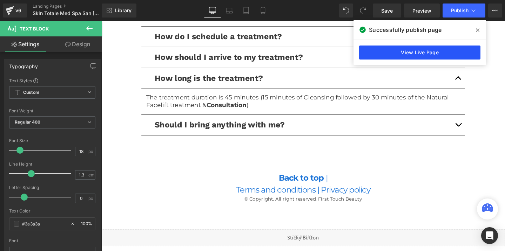
click at [419, 56] on link "View Live Page" at bounding box center [419, 53] width 121 height 14
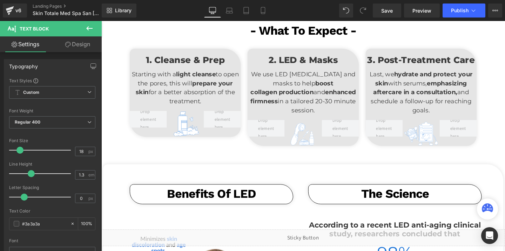
scroll to position [667, 0]
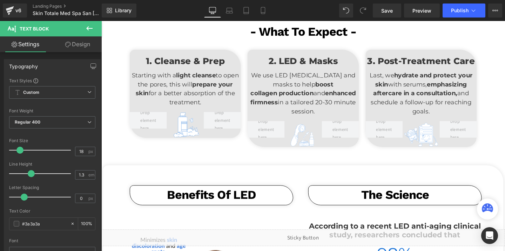
click at [190, 75] on strong "light cleanse" at bounding box center [201, 78] width 42 height 8
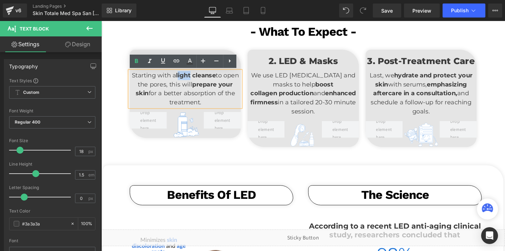
drag, startPoint x: 194, startPoint y: 77, endPoint x: 181, endPoint y: 78, distance: 12.6
click at [181, 78] on strong "light cleanse" at bounding box center [201, 78] width 42 height 8
drag, startPoint x: 196, startPoint y: 78, endPoint x: 180, endPoint y: 77, distance: 16.1
click at [180, 77] on strong "light cleanse" at bounding box center [201, 78] width 42 height 8
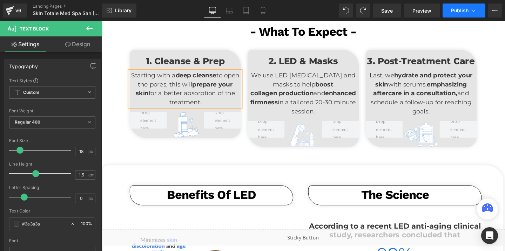
click at [456, 8] on span "Publish" at bounding box center [460, 11] width 18 height 6
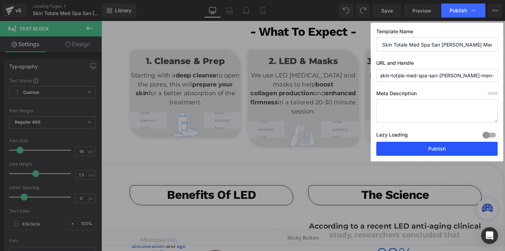
click at [428, 142] on button "Publish" at bounding box center [436, 149] width 121 height 14
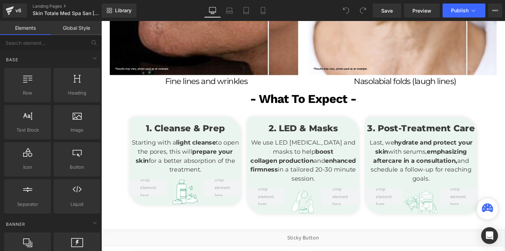
scroll to position [647, 0]
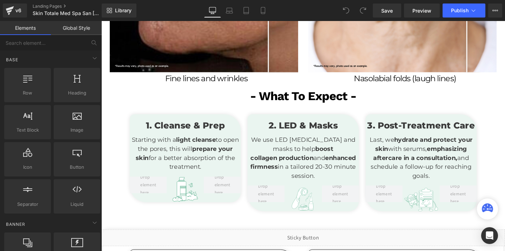
click at [192, 150] on p "Starting with a light cleanse to open the pores, this will prepare your skin fo…" at bounding box center [189, 161] width 117 height 38
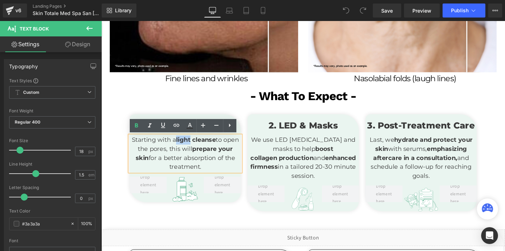
drag, startPoint x: 195, startPoint y: 144, endPoint x: 180, endPoint y: 143, distance: 14.8
click at [180, 143] on strong "light cleanse" at bounding box center [201, 146] width 42 height 8
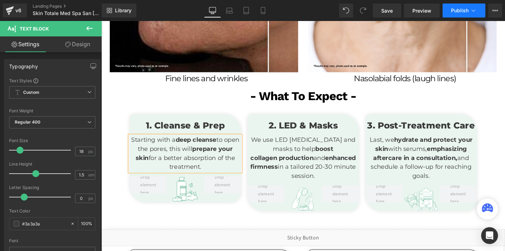
click at [462, 15] on button "Publish" at bounding box center [464, 11] width 43 height 14
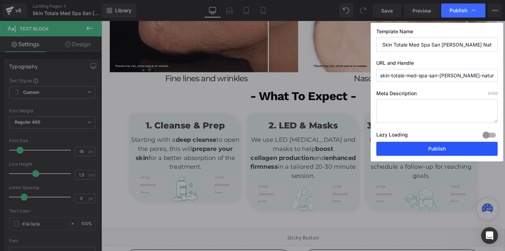
click at [418, 154] on button "Publish" at bounding box center [436, 149] width 121 height 14
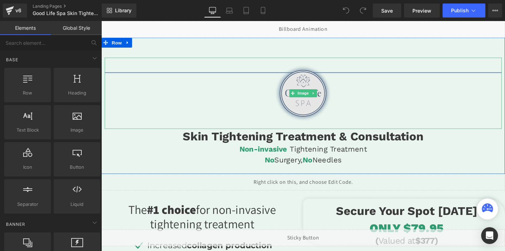
click at [303, 93] on img at bounding box center [313, 97] width 75 height 75
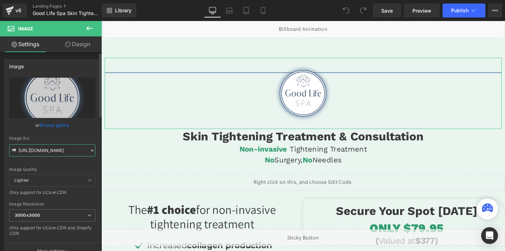
click at [59, 149] on input "[URL][DOMAIN_NAME]" at bounding box center [52, 150] width 86 height 12
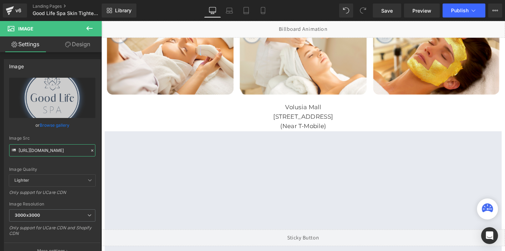
scroll to position [905, 0]
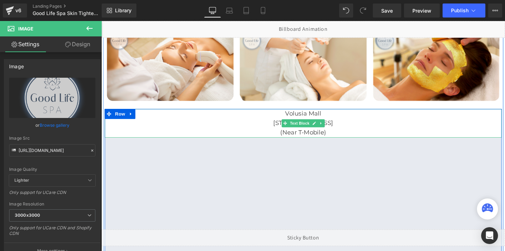
click at [293, 118] on p "Volusia Mall" at bounding box center [313, 119] width 417 height 10
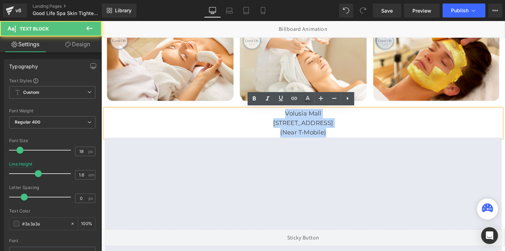
drag, startPoint x: 339, startPoint y: 137, endPoint x: 280, endPoint y: 122, distance: 61.2
click at [280, 122] on div "[GEOGRAPHIC_DATA] [STREET_ADDRESS] (Near T-Mobile)" at bounding box center [313, 129] width 417 height 30
copy div "[GEOGRAPHIC_DATA] [STREET_ADDRESS] (Near T-Mobile)"
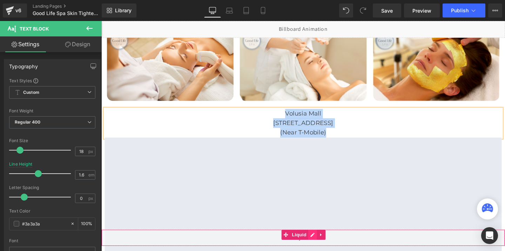
click at [321, 246] on div "Liquid" at bounding box center [313, 250] width 424 height 18
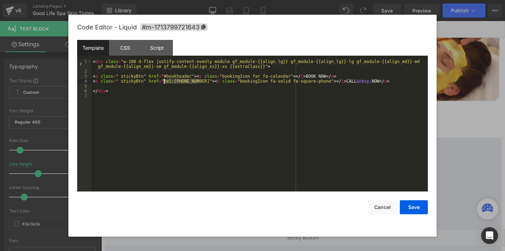
drag, startPoint x: 200, startPoint y: 81, endPoint x: 164, endPoint y: 82, distance: 35.4
click at [164, 82] on div "< div class = "w-100 d-flex justify-content-evenly module gf_module-{{align_lg}…" at bounding box center [260, 132] width 336 height 147
click at [377, 208] on button "Cancel" at bounding box center [382, 208] width 28 height 14
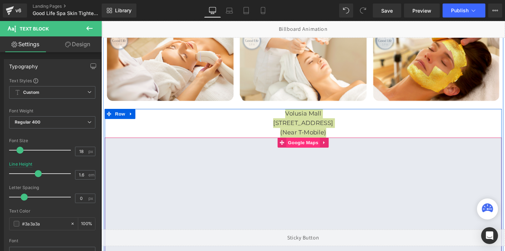
click at [313, 151] on span "Google Maps" at bounding box center [313, 149] width 35 height 11
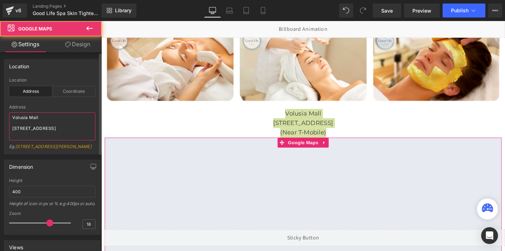
click at [48, 130] on textarea "Volusia Mall [STREET_ADDRESS]" at bounding box center [52, 127] width 86 height 28
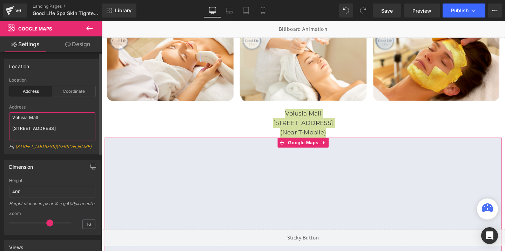
drag, startPoint x: 13, startPoint y: 117, endPoint x: 50, endPoint y: 161, distance: 57.7
click at [52, 162] on div "Location address Location Address Coordinate Address [GEOGRAPHIC_DATA] [STREET_…" at bounding box center [52, 231] width 105 height 359
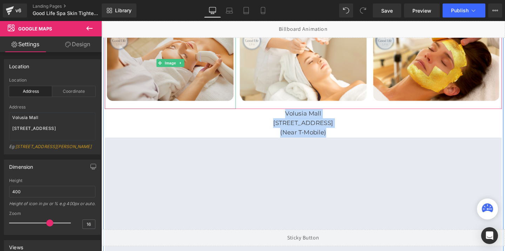
click at [190, 46] on img at bounding box center [174, 65] width 138 height 96
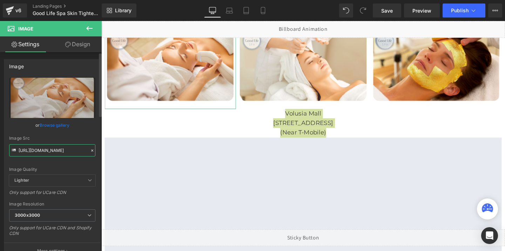
click at [59, 150] on input "[URL][DOMAIN_NAME]" at bounding box center [52, 150] width 86 height 12
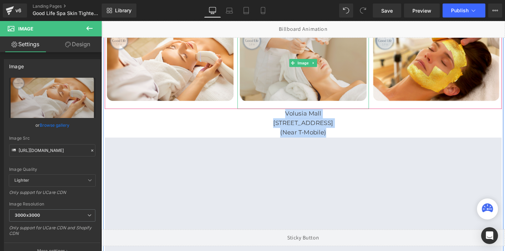
click at [317, 53] on img at bounding box center [313, 65] width 138 height 96
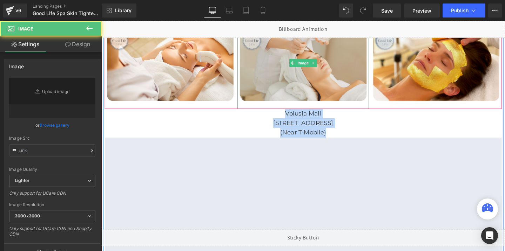
type input "[URL][DOMAIN_NAME]"
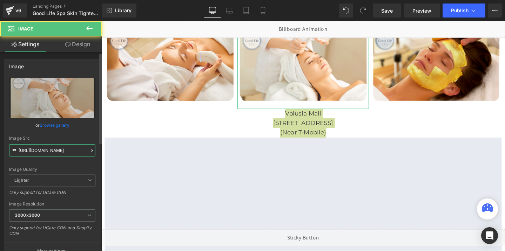
click at [37, 153] on input "[URL][DOMAIN_NAME]" at bounding box center [52, 150] width 86 height 12
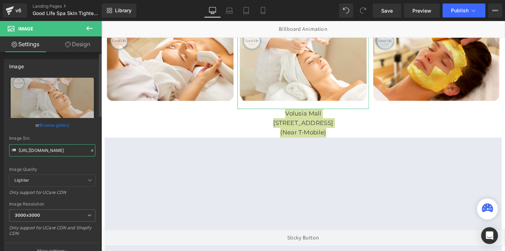
click at [37, 153] on input "[URL][DOMAIN_NAME]" at bounding box center [52, 150] width 86 height 12
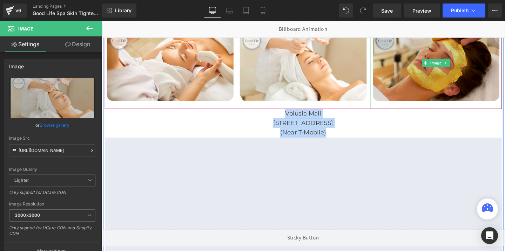
click at [410, 70] on img at bounding box center [453, 65] width 138 height 96
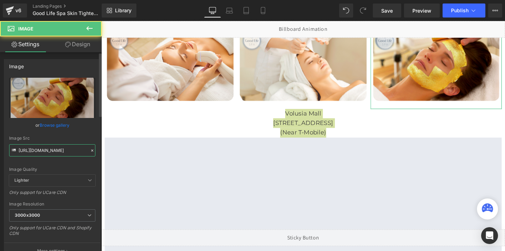
click at [34, 153] on input "[URL][DOMAIN_NAME]" at bounding box center [52, 150] width 86 height 12
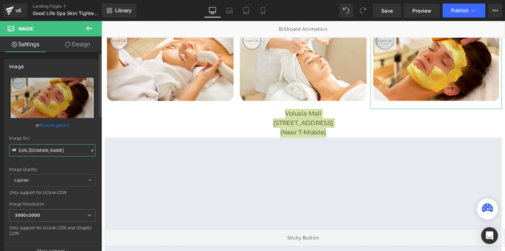
click at [34, 153] on input "[URL][DOMAIN_NAME]" at bounding box center [52, 150] width 86 height 12
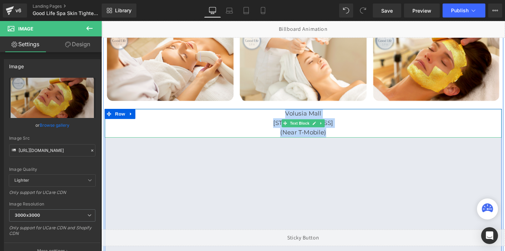
click at [303, 134] on p "(Near T-Mobile)" at bounding box center [313, 139] width 417 height 10
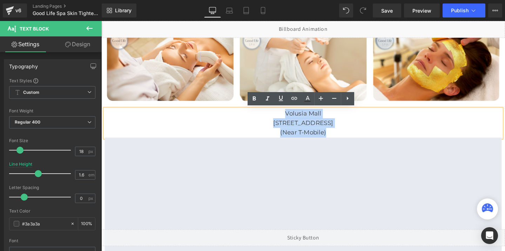
drag, startPoint x: 294, startPoint y: 118, endPoint x: 339, endPoint y: 137, distance: 49.4
click at [339, 137] on div "[GEOGRAPHIC_DATA] [STREET_ADDRESS] (Near T-Mobile)" at bounding box center [313, 129] width 417 height 30
copy div "[GEOGRAPHIC_DATA] [STREET_ADDRESS] (Near T-Mobile)"
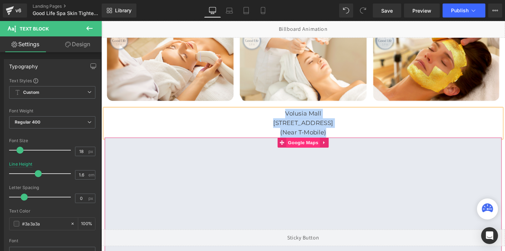
click at [308, 150] on span "Google Maps" at bounding box center [313, 149] width 35 height 11
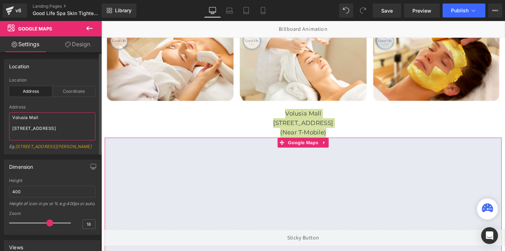
drag, startPoint x: 12, startPoint y: 116, endPoint x: 79, endPoint y: 149, distance: 74.5
click at [79, 149] on div "Address [GEOGRAPHIC_DATA] [STREET_ADDRESS][PERSON_NAME]" at bounding box center [52, 129] width 86 height 49
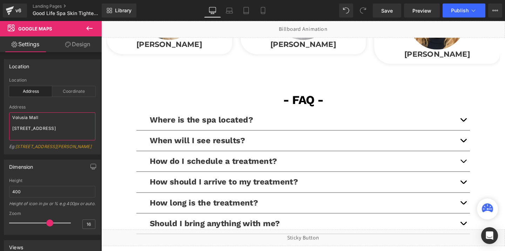
scroll to position [1578, 0]
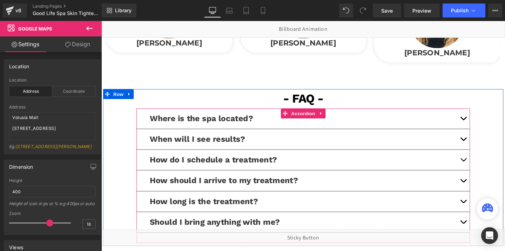
click at [485, 120] on button "button" at bounding box center [482, 123] width 14 height 21
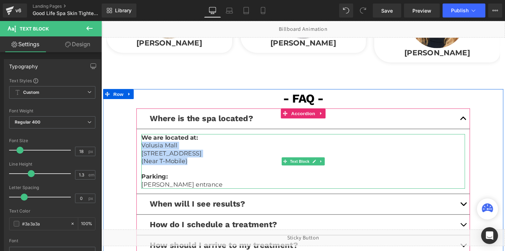
drag, startPoint x: 194, startPoint y: 167, endPoint x: 145, endPoint y: 152, distance: 51.4
click at [145, 152] on div "We are located at: [GEOGRAPHIC_DATA] [STREET_ADDRESS] (Near [GEOGRAPHIC_DATA]) …" at bounding box center [313, 169] width 340 height 58
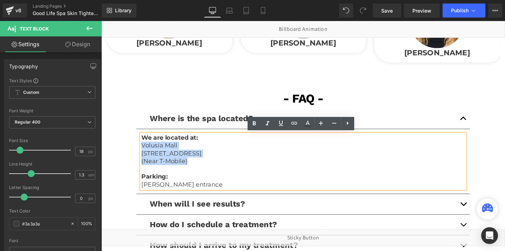
copy div "[GEOGRAPHIC_DATA] [STREET_ADDRESS] (Near T-Mobile)"
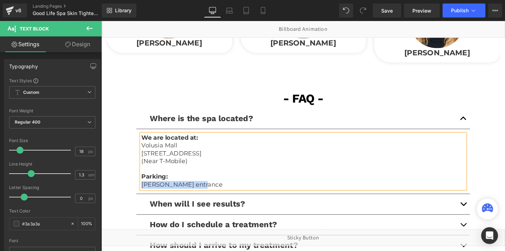
drag, startPoint x: 200, startPoint y: 191, endPoint x: 144, endPoint y: 193, distance: 55.8
click at [144, 193] on p "[PERSON_NAME] entrance" at bounding box center [313, 194] width 340 height 8
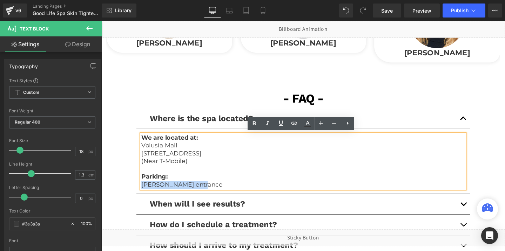
copy p "[PERSON_NAME] entrance"
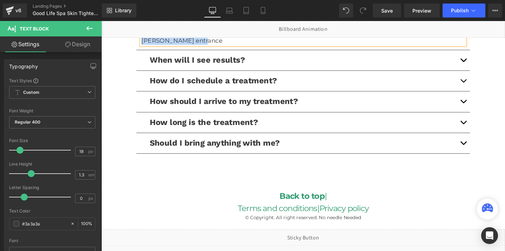
scroll to position [1768, 0]
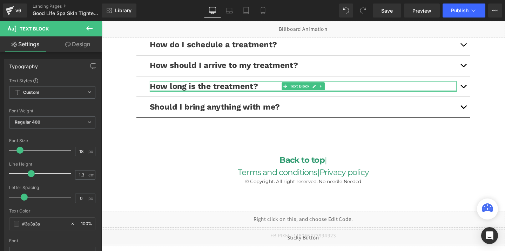
click at [302, 94] on div at bounding box center [313, 95] width 323 height 2
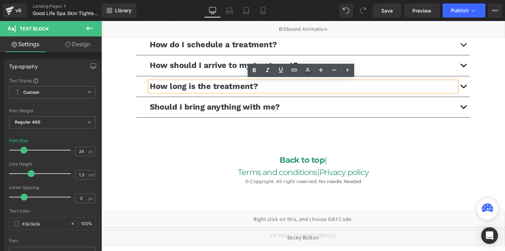
click at [481, 87] on button "button" at bounding box center [482, 89] width 14 height 21
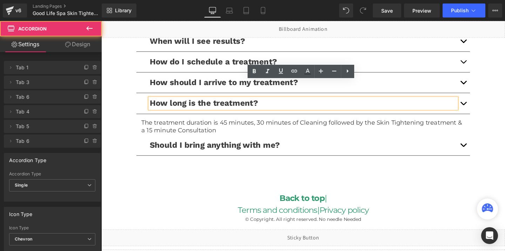
scroll to position [1699, 0]
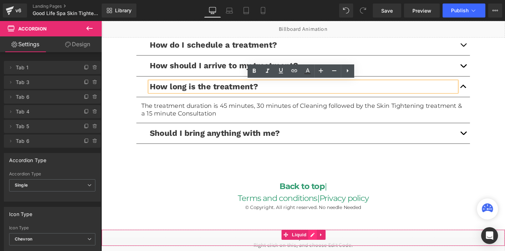
click at [322, 244] on div "Liquid" at bounding box center [313, 250] width 424 height 18
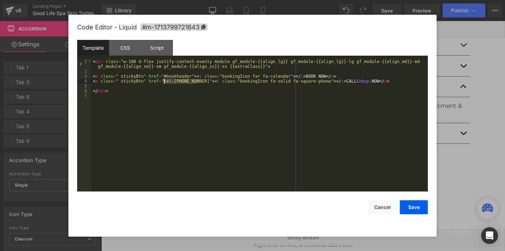
drag, startPoint x: 199, startPoint y: 80, endPoint x: 164, endPoint y: 83, distance: 34.9
click at [164, 83] on div "< div class = "w-100 d-flex justify-content-evenly module gf_module-{{align_lg}…" at bounding box center [260, 132] width 336 height 147
click at [380, 205] on button "Cancel" at bounding box center [382, 208] width 28 height 14
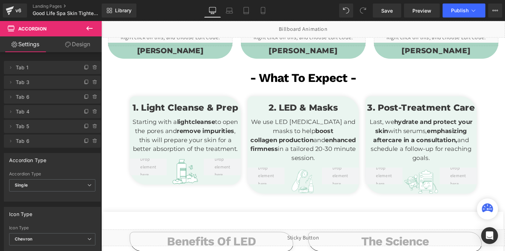
scroll to position [0, 0]
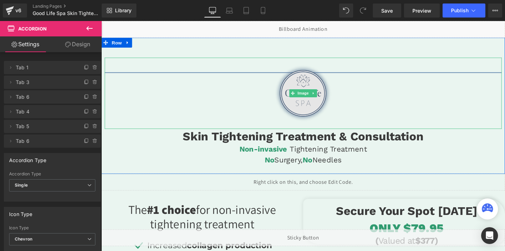
click at [310, 92] on img at bounding box center [313, 97] width 75 height 75
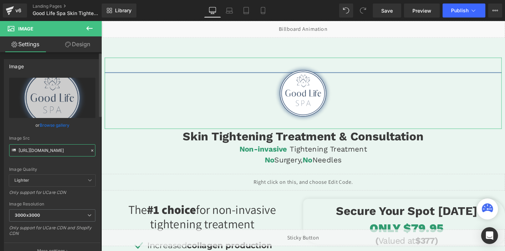
click at [45, 149] on input "[URL][DOMAIN_NAME]" at bounding box center [52, 150] width 86 height 12
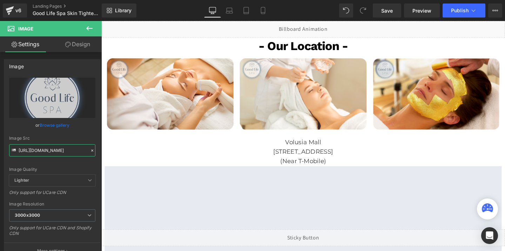
scroll to position [886, 0]
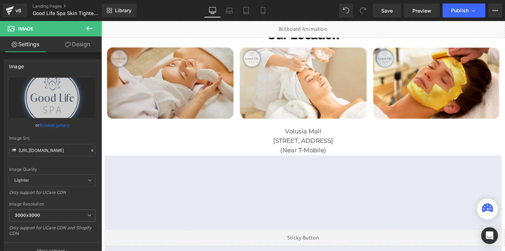
click at [206, 80] on img at bounding box center [174, 84] width 138 height 96
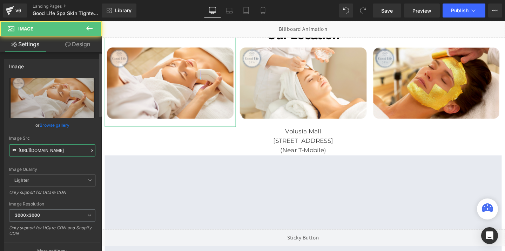
click at [51, 149] on input "[URL][DOMAIN_NAME]" at bounding box center [52, 150] width 86 height 12
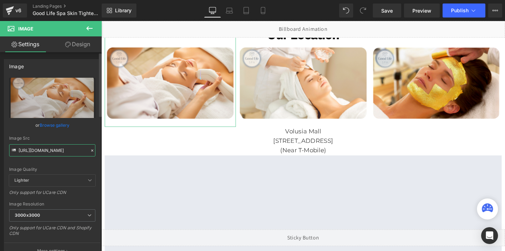
click at [51, 149] on input "[URL][DOMAIN_NAME]" at bounding box center [52, 150] width 86 height 12
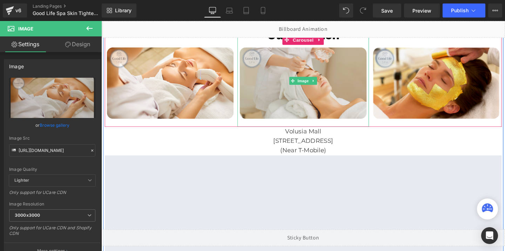
click at [290, 107] on img at bounding box center [313, 84] width 138 height 96
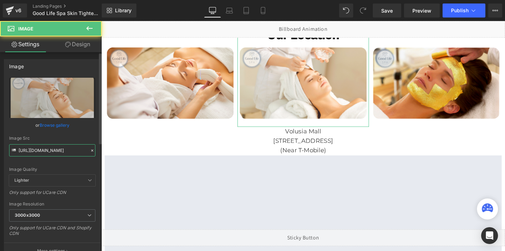
click at [47, 148] on input "[URL][DOMAIN_NAME]" at bounding box center [52, 150] width 86 height 12
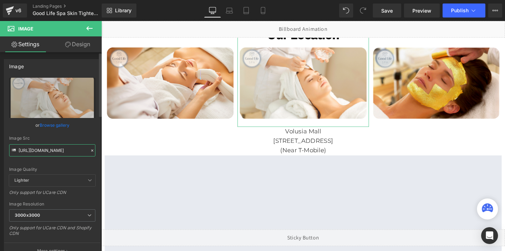
click at [47, 148] on input "[URL][DOMAIN_NAME]" at bounding box center [52, 150] width 86 height 12
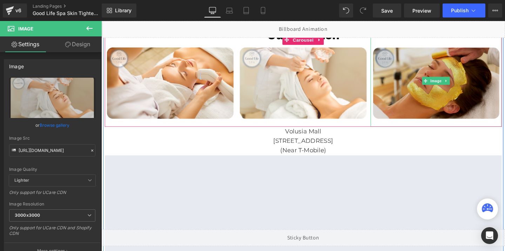
click at [402, 99] on img at bounding box center [453, 84] width 138 height 96
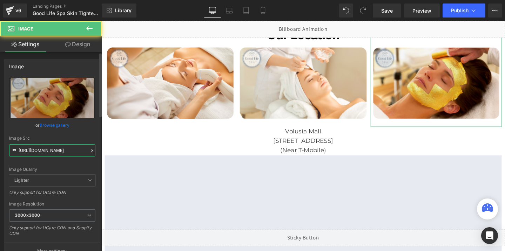
click at [59, 148] on input "[URL][DOMAIN_NAME]" at bounding box center [52, 150] width 86 height 12
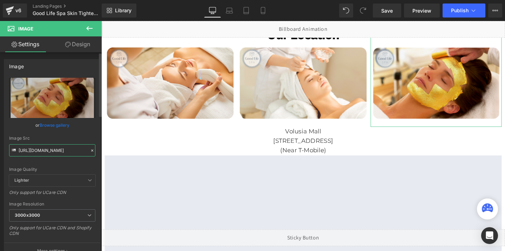
click at [59, 148] on input "[URL][DOMAIN_NAME]" at bounding box center [52, 150] width 86 height 12
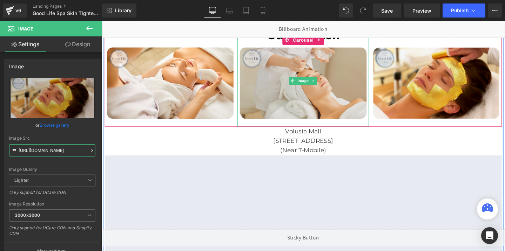
scroll to position [892, 0]
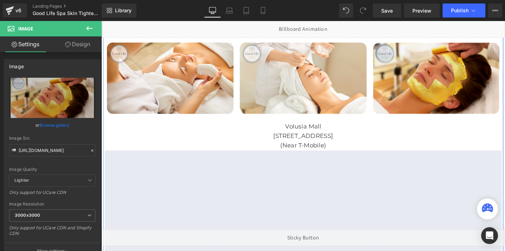
click at [292, 136] on p "Volusia Mall" at bounding box center [313, 132] width 417 height 10
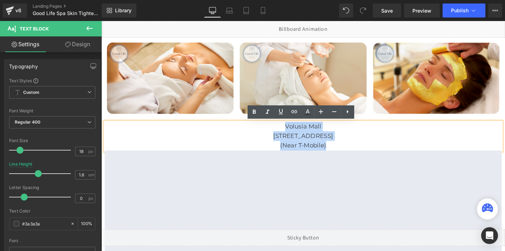
drag, startPoint x: 294, startPoint y: 131, endPoint x: 357, endPoint y: 150, distance: 65.9
click at [357, 150] on div "[GEOGRAPHIC_DATA] [STREET_ADDRESS] (Near T-Mobile)" at bounding box center [313, 142] width 417 height 30
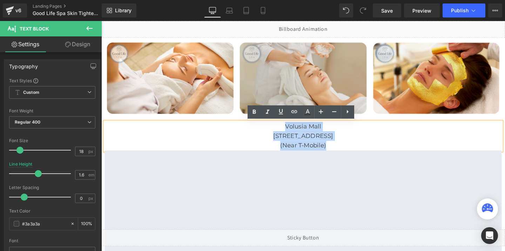
copy div "[GEOGRAPHIC_DATA] [STREET_ADDRESS] (Near T-Mobile)"
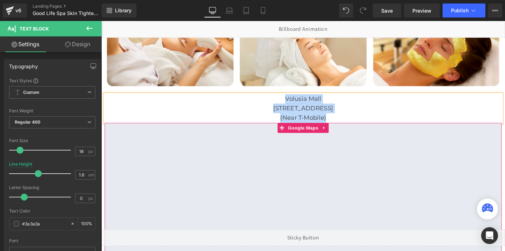
scroll to position [922, 0]
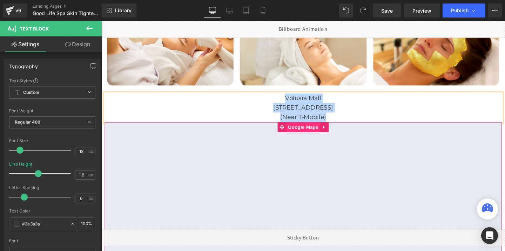
click at [312, 135] on span "Google Maps" at bounding box center [313, 133] width 35 height 11
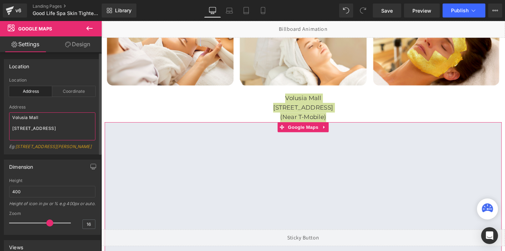
drag, startPoint x: 11, startPoint y: 117, endPoint x: 82, endPoint y: 153, distance: 80.0
click at [82, 153] on div "Address [GEOGRAPHIC_DATA] [STREET_ADDRESS][PERSON_NAME]" at bounding box center [52, 129] width 86 height 49
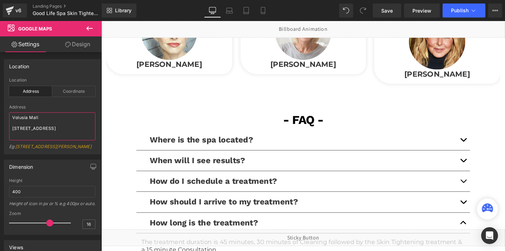
scroll to position [1595, 0]
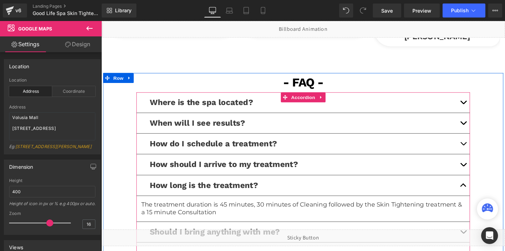
click at [480, 107] on button "button" at bounding box center [482, 106] width 14 height 21
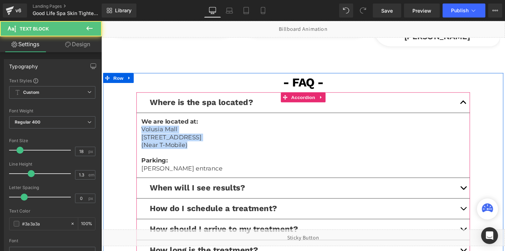
drag, startPoint x: 194, startPoint y: 153, endPoint x: 144, endPoint y: 136, distance: 53.1
click at [144, 136] on div "We are located at: Volusia Mall 1700 W International Speedway Blvd, Daytona Bea…" at bounding box center [313, 152] width 340 height 58
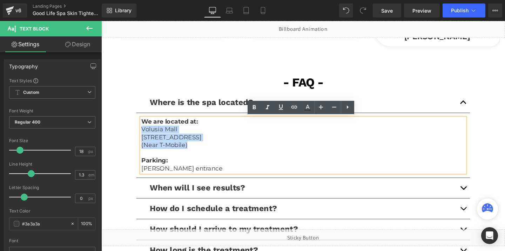
copy div "Volusia Mall 1700 W International Speedway Blvd, Daytona Beach, FL 32114 (Near …"
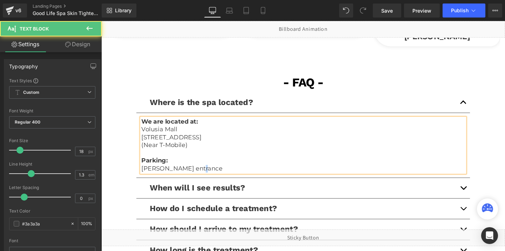
drag, startPoint x: 164, startPoint y: 181, endPoint x: 142, endPoint y: 175, distance: 23.5
click at [143, 175] on div "We are located at: Volusia Mall 1700 W International Speedway Blvd, Daytona Bea…" at bounding box center [313, 152] width 340 height 58
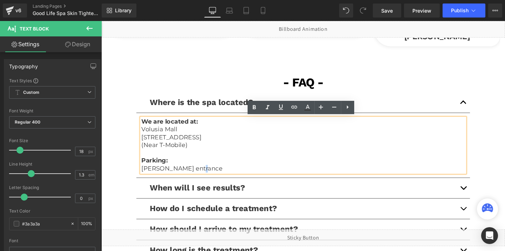
click at [200, 178] on p "[PERSON_NAME] entrance" at bounding box center [313, 177] width 340 height 8
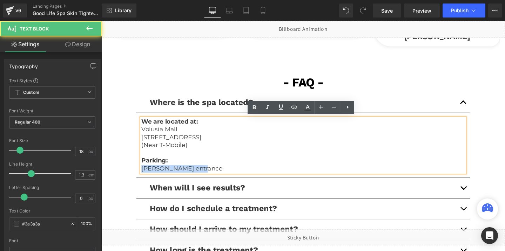
drag, startPoint x: 201, startPoint y: 177, endPoint x: 146, endPoint y: 175, distance: 55.4
click at [146, 175] on p "[PERSON_NAME] entrance" at bounding box center [313, 177] width 340 height 8
copy p "[PERSON_NAME] entrance"
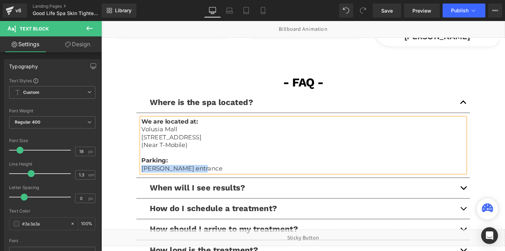
scroll to position [1597, 0]
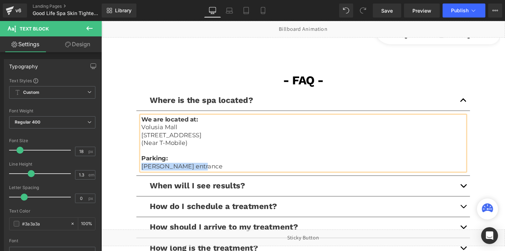
click at [318, 251] on div "Liquid" at bounding box center [313, 250] width 424 height 18
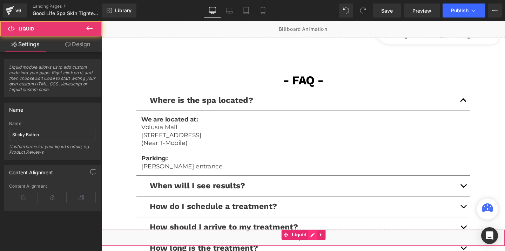
click at [320, 245] on div "Liquid" at bounding box center [313, 250] width 424 height 18
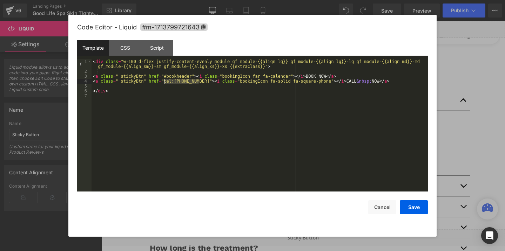
drag, startPoint x: 199, startPoint y: 82, endPoint x: 164, endPoint y: 83, distance: 35.1
click at [164, 83] on div "< div class = "w-100 d-flex justify-content-evenly module gf_module-{{align_lg}…" at bounding box center [260, 132] width 336 height 147
click at [386, 207] on button "Cancel" at bounding box center [382, 208] width 28 height 14
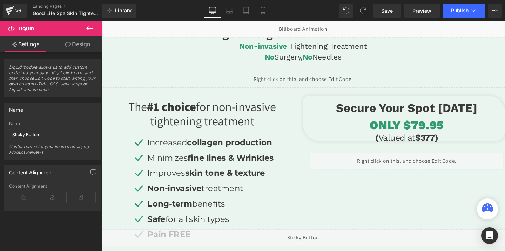
scroll to position [0, 0]
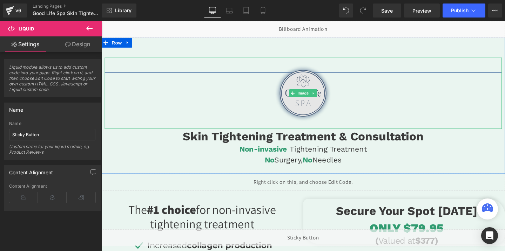
click at [309, 84] on img at bounding box center [313, 97] width 75 height 75
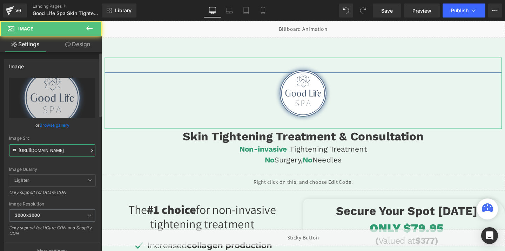
click at [46, 152] on input "[URL][DOMAIN_NAME]" at bounding box center [52, 150] width 86 height 12
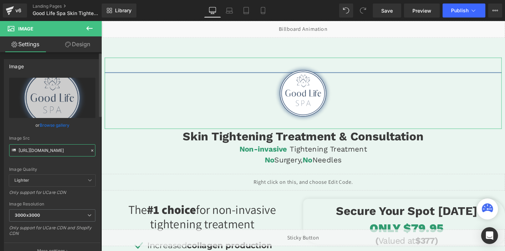
click at [46, 152] on input "[URL][DOMAIN_NAME]" at bounding box center [52, 150] width 86 height 12
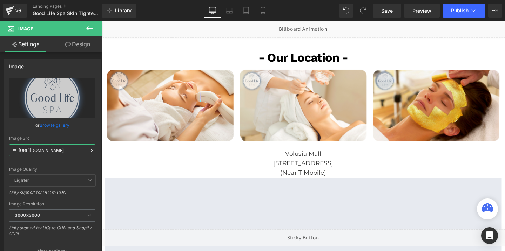
scroll to position [865, 0]
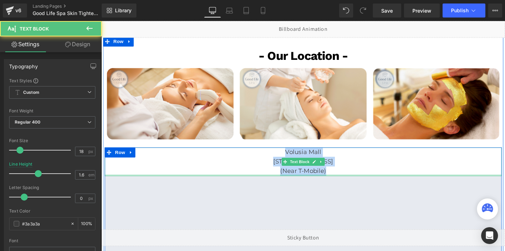
drag, startPoint x: 294, startPoint y: 159, endPoint x: 358, endPoint y: 182, distance: 68.3
click at [358, 182] on div "Volusia Mall 1700 W International Speedway Blvd, Daytona Beach, FL 32114 (Near …" at bounding box center [313, 169] width 417 height 30
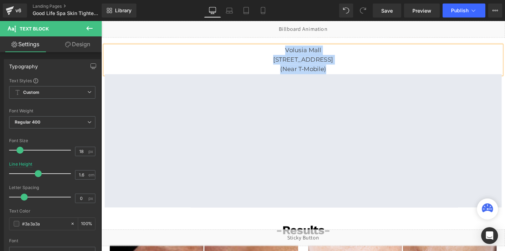
scroll to position [984, 0]
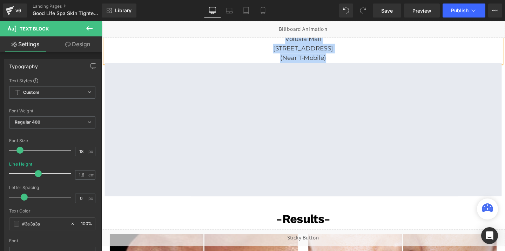
click at [319, 251] on div "Liquid" at bounding box center [313, 250] width 424 height 18
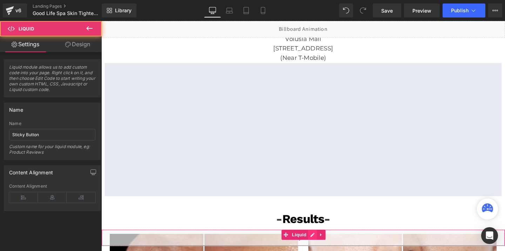
click at [323, 246] on div "Liquid" at bounding box center [313, 250] width 424 height 18
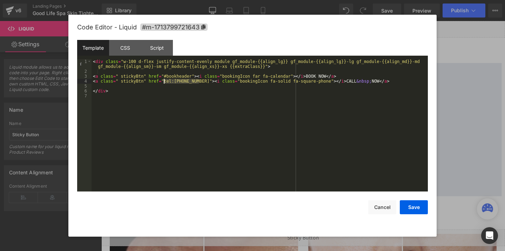
drag, startPoint x: 199, startPoint y: 82, endPoint x: 164, endPoint y: 82, distance: 35.4
click at [164, 82] on div "< div class = "w-100 d-flex justify-content-evenly module gf_module-{{align_lg}…" at bounding box center [260, 132] width 336 height 147
click at [384, 207] on button "Cancel" at bounding box center [382, 208] width 28 height 14
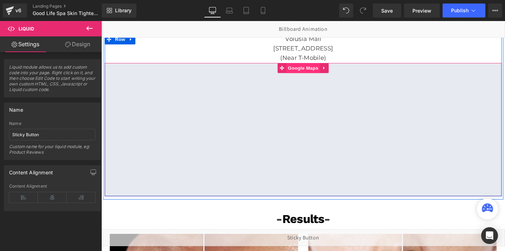
click at [308, 75] on span "Google Maps" at bounding box center [313, 70] width 35 height 11
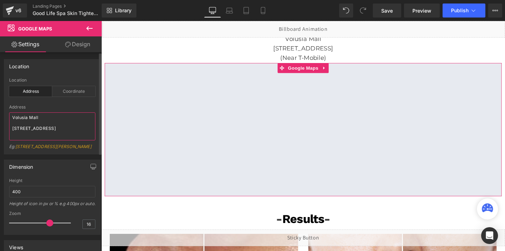
drag, startPoint x: 12, startPoint y: 116, endPoint x: 94, endPoint y: 160, distance: 94.0
click at [94, 160] on div "Location address Location Address Coordinate Address Volusia Mall 1700 W Intern…" at bounding box center [52, 231] width 105 height 359
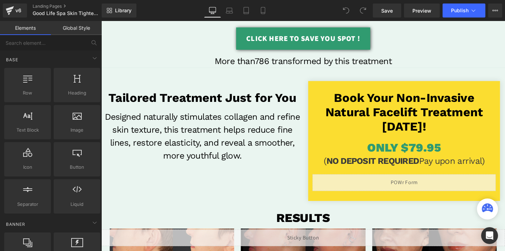
scroll to position [152, 0]
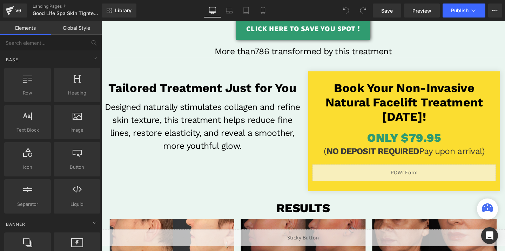
click at [422, 182] on div "Liquid" at bounding box center [419, 181] width 193 height 18
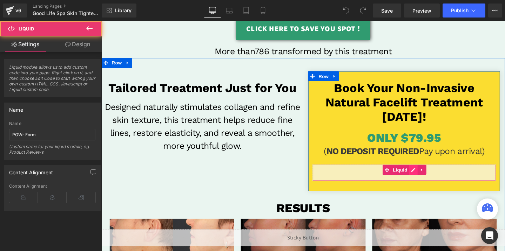
click at [429, 176] on div "Liquid" at bounding box center [419, 181] width 193 height 18
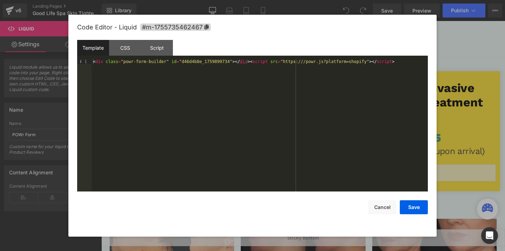
click at [202, 61] on div "< div class = "powr-form-builder" id = "d46d4b8e_1759899734" > </ div > < scrip…" at bounding box center [260, 130] width 336 height 142
click at [407, 203] on button "Save" at bounding box center [414, 208] width 28 height 14
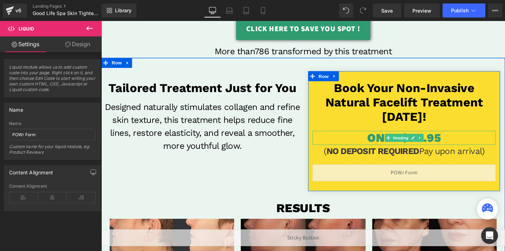
click at [452, 148] on span "ONLY $79.95" at bounding box center [419, 144] width 77 height 15
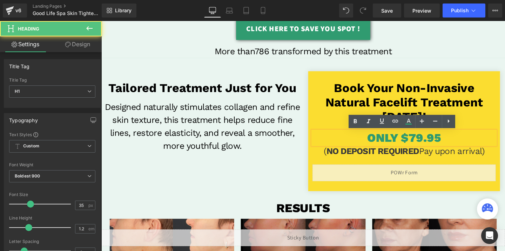
click at [433, 146] on span "ONLY $79.95" at bounding box center [419, 144] width 77 height 15
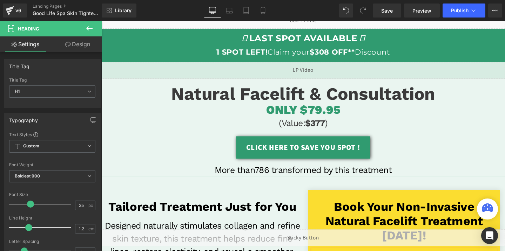
scroll to position [0, 0]
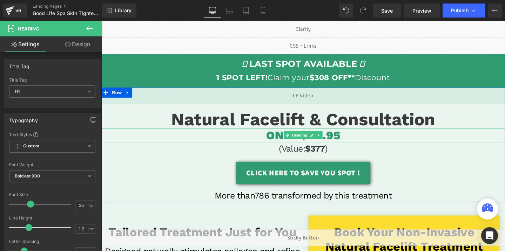
click at [347, 140] on span "ONLY $79.95" at bounding box center [313, 141] width 77 height 15
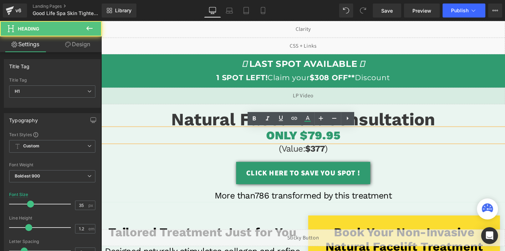
click at [324, 139] on span "ONLY $79.95" at bounding box center [313, 141] width 77 height 15
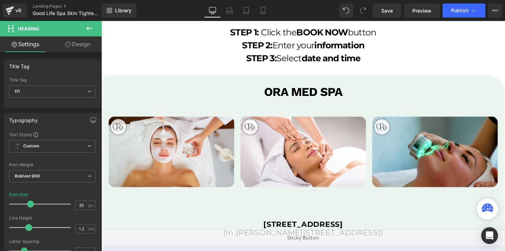
scroll to position [1387, 0]
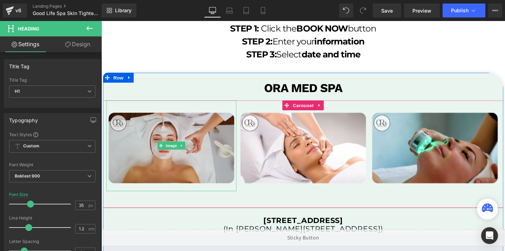
click at [208, 122] on img at bounding box center [175, 152] width 137 height 96
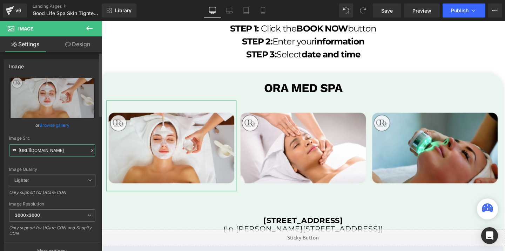
click at [48, 152] on input "https://cdn.shopify.com/s/files/1/0738/7430/9416/files/OraMedSpa_temp_3000x3000…" at bounding box center [52, 150] width 86 height 12
paste input "GL_temp1_3000x3000.png?v=1696869132"
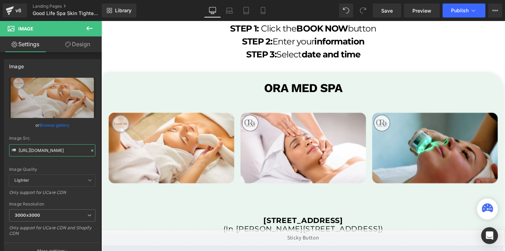
type input "https://cdn.shopify.com/s/files/1/0738/7430/9416/files/GL_temp1_3000x3000.png?v…"
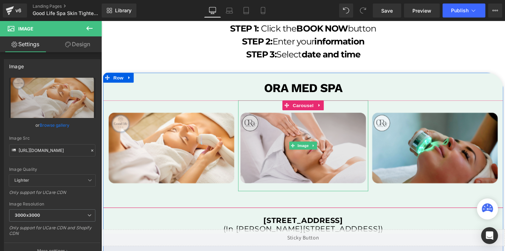
click at [266, 145] on img at bounding box center [313, 152] width 137 height 96
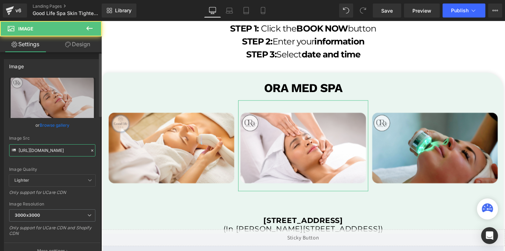
click at [60, 150] on input "https://cdn.shopify.com/s/files/1/0738/7430/9416/files/OraMedSpa_temp_2_3000x30…" at bounding box center [52, 150] width 86 height 12
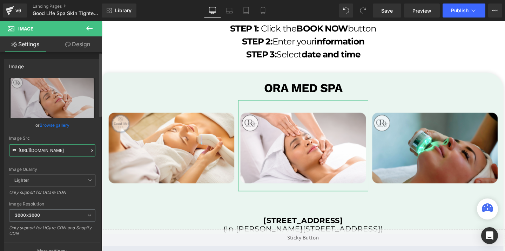
click at [60, 150] on input "https://cdn.shopify.com/s/files/1/0738/7430/9416/files/OraMedSpa_temp_2_3000x30…" at bounding box center [52, 150] width 86 height 12
paste input "GL_temp2_3000x3000.png?v=1696869133"
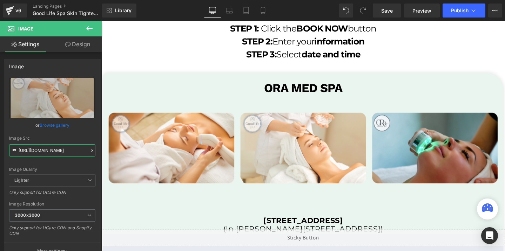
type input "https://cdn.shopify.com/s/files/1/0738/7430/9416/files/GL_temp2_3000x3000.png?v…"
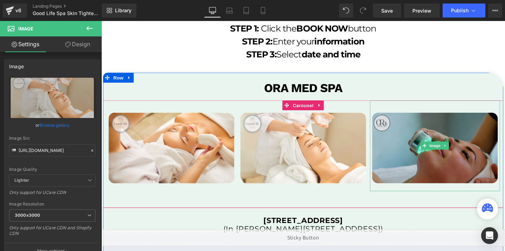
click at [403, 138] on img at bounding box center [452, 152] width 137 height 96
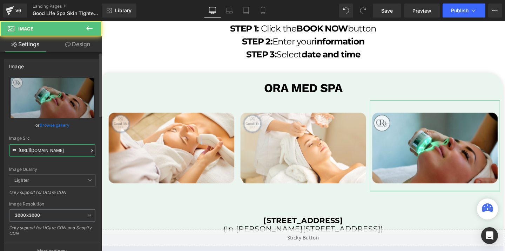
click at [34, 155] on input "https://cdn.shopify.com/s/files/1/0738/7430/9416/files/OraMedSpa_temp_3_3000x30…" at bounding box center [52, 150] width 86 height 12
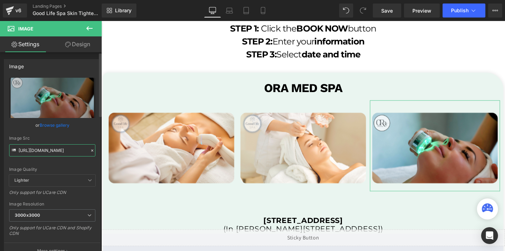
click at [34, 155] on input "https://cdn.shopify.com/s/files/1/0738/7430/9416/files/OraMedSpa_temp_3_3000x30…" at bounding box center [52, 150] width 86 height 12
paste input "GL_temp3_3000x3000.png?v=1696869133"
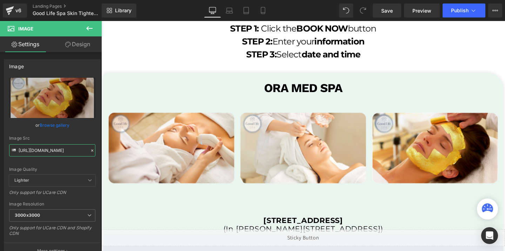
type input "https://cdn.shopify.com/s/files/1/0738/7430/9416/files/GL_temp3_3000x3000.png?v…"
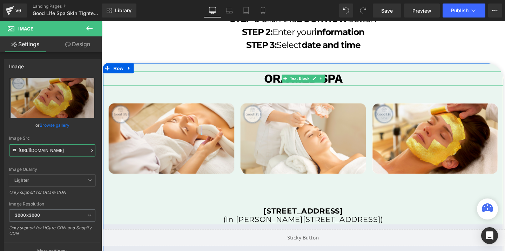
scroll to position [1397, 0]
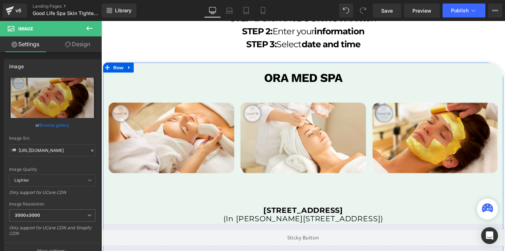
click at [293, 81] on div "ora med spa Text Block" at bounding box center [313, 81] width 421 height 15
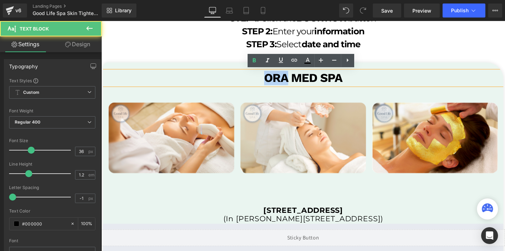
click at [293, 81] on b "ora med spa" at bounding box center [313, 81] width 82 height 15
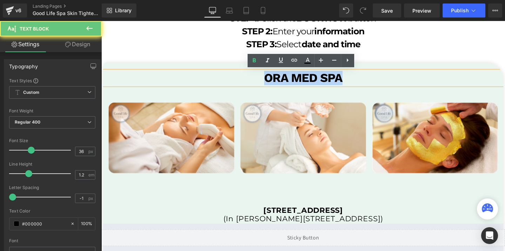
click at [293, 81] on b "ora med spa" at bounding box center [313, 81] width 82 height 15
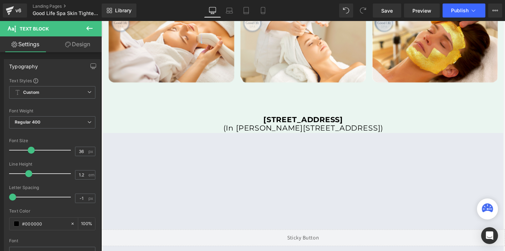
scroll to position [1500, 0]
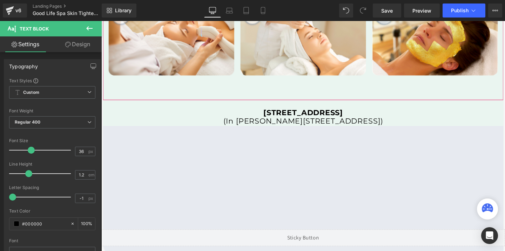
click at [284, 101] on div "Image" at bounding box center [313, 47] width 137 height 113
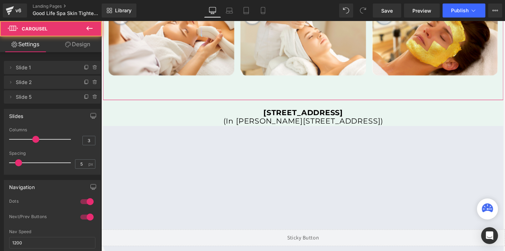
click at [72, 41] on link "Design" at bounding box center [77, 44] width 51 height 16
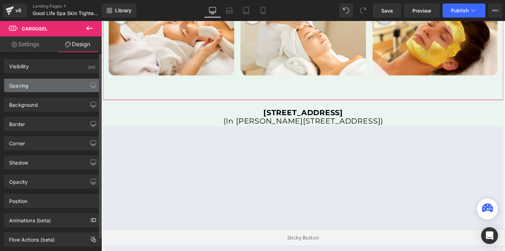
click at [28, 84] on div "Spacing" at bounding box center [52, 85] width 96 height 13
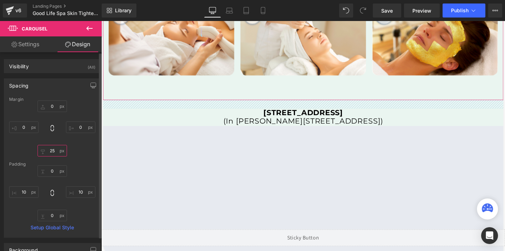
click at [47, 153] on input "25" at bounding box center [52, 151] width 29 height 12
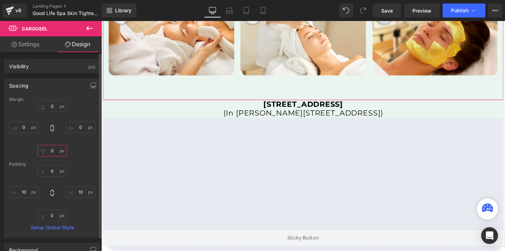
type input "25"
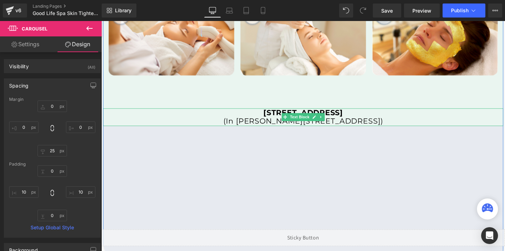
click at [272, 116] on b "[STREET_ADDRESS]" at bounding box center [313, 117] width 83 height 9
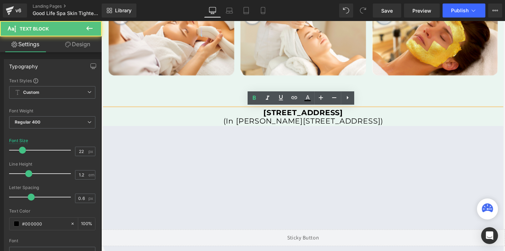
click at [272, 116] on b "[STREET_ADDRESS]" at bounding box center [313, 117] width 83 height 9
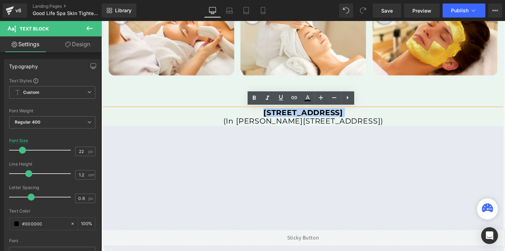
click at [272, 117] on b "[STREET_ADDRESS]" at bounding box center [313, 117] width 83 height 9
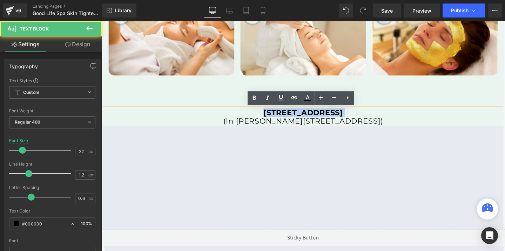
drag, startPoint x: 233, startPoint y: 116, endPoint x: 384, endPoint y: 126, distance: 151.8
click at [384, 126] on div "[STREET_ADDRESS] (In [PERSON_NAME][GEOGRAPHIC_DATA])" at bounding box center [313, 122] width 421 height 19
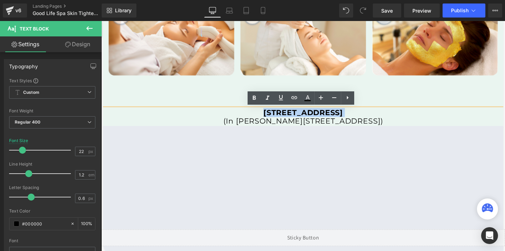
drag, startPoint x: 392, startPoint y: 127, endPoint x: 224, endPoint y: 119, distance: 167.5
click at [224, 119] on div "[STREET_ADDRESS] (In [PERSON_NAME][GEOGRAPHIC_DATA])" at bounding box center [313, 122] width 421 height 19
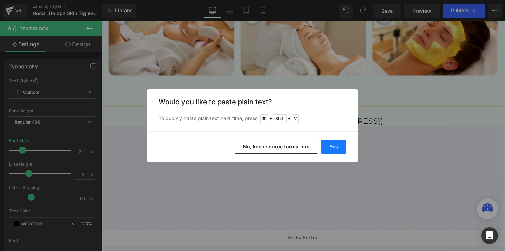
click at [328, 147] on button "Yes" at bounding box center [334, 147] width 26 height 14
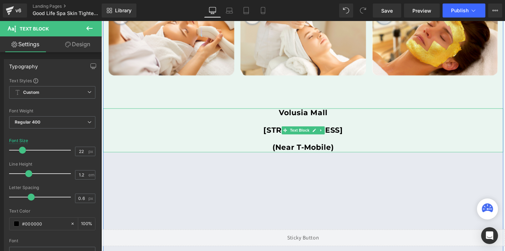
click at [176, 134] on p "[STREET_ADDRESS]" at bounding box center [313, 135] width 421 height 9
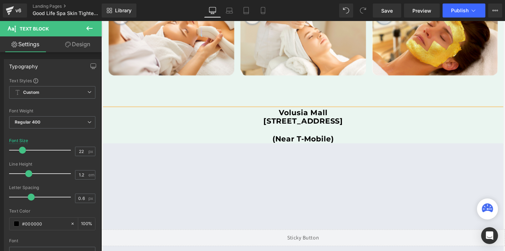
click at [280, 143] on p "(Near T-Mobile)" at bounding box center [313, 145] width 421 height 9
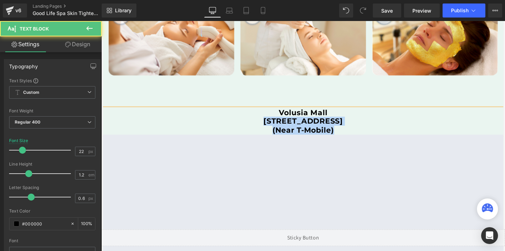
drag, startPoint x: 180, startPoint y: 125, endPoint x: 361, endPoint y: 136, distance: 181.2
click at [361, 136] on div "[GEOGRAPHIC_DATA] [STREET_ADDRESS] (Near T-Mobile)" at bounding box center [313, 127] width 421 height 28
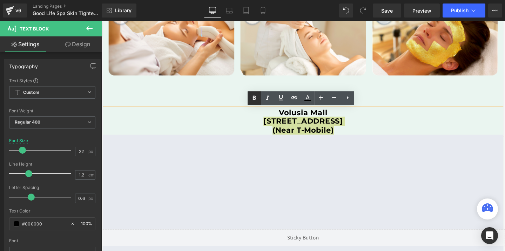
click at [250, 101] on icon at bounding box center [254, 98] width 8 height 8
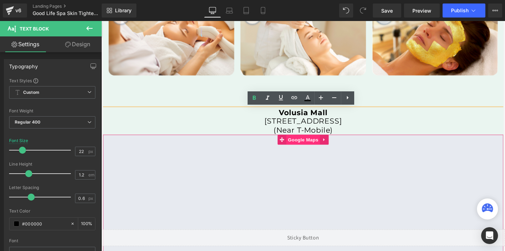
click at [321, 147] on span "Google Maps" at bounding box center [313, 146] width 35 height 11
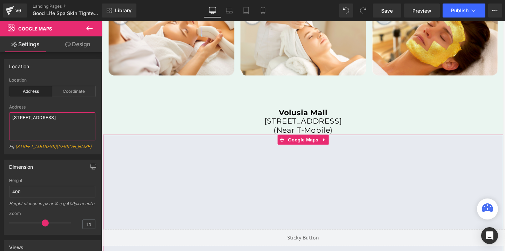
drag, startPoint x: 32, startPoint y: 122, endPoint x: 0, endPoint y: 114, distance: 33.2
click at [0, 114] on div "Location address Location Address Coordinate Address 4400 Bayou Blvd, Pensacola…" at bounding box center [52, 104] width 105 height 101
paste textarea "Volusia Mall [STREET_ADDRESS]"
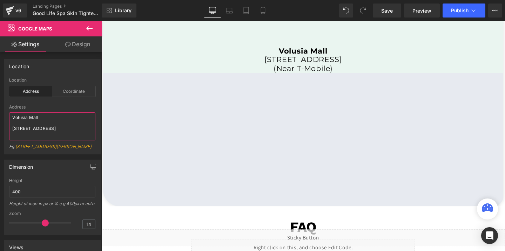
scroll to position [1633, 0]
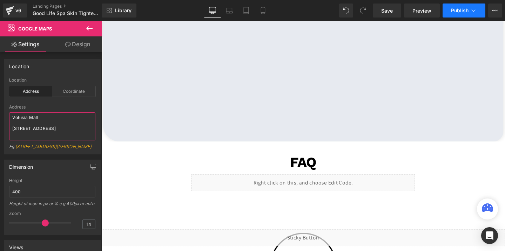
type textarea "Volusia Mall [STREET_ADDRESS]"
click at [462, 13] on button "Publish" at bounding box center [464, 11] width 43 height 14
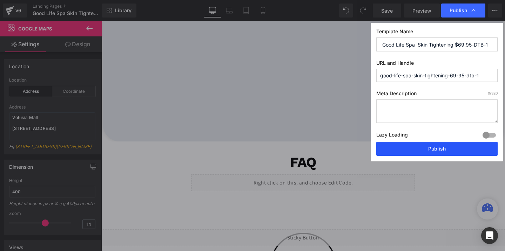
click at [428, 150] on button "Publish" at bounding box center [436, 149] width 121 height 14
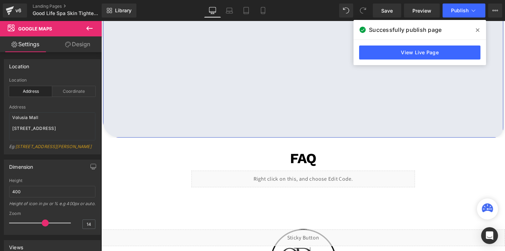
scroll to position [1748, 0]
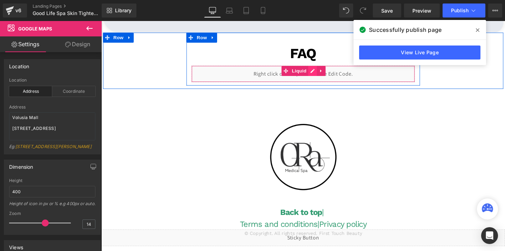
click at [324, 74] on div "Liquid" at bounding box center [313, 77] width 235 height 18
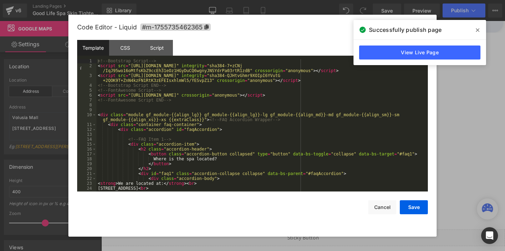
scroll to position [43, 0]
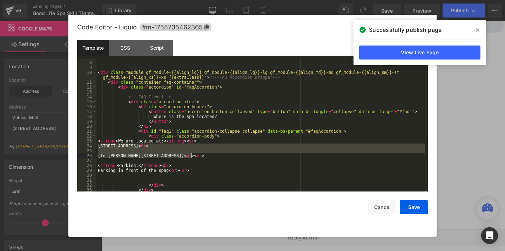
drag, startPoint x: 98, startPoint y: 147, endPoint x: 191, endPoint y: 155, distance: 93.6
click at [191, 155] on div "<!-- FontAwesome Script END --> < div class = "module gf_module-{{align_lg}} gf…" at bounding box center [260, 126] width 329 height 142
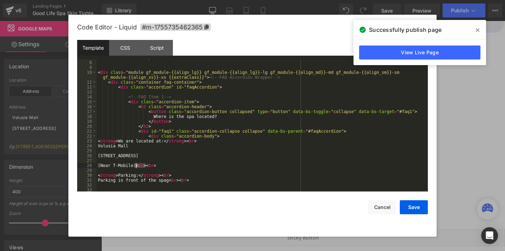
drag, startPoint x: 146, startPoint y: 165, endPoint x: 136, endPoint y: 166, distance: 10.2
click at [136, 165] on div "<!-- FontAwesome Script END --> < div class = "module gf_module-{{align_lg}} gf…" at bounding box center [260, 126] width 329 height 142
click at [133, 147] on div "<!-- FontAwesome Script END --> < div class = "module gf_module-{{align_lg}} gf…" at bounding box center [260, 126] width 329 height 142
click at [254, 155] on div "<!-- FontAwesome Script END --> < div class = "module gf_module-{{align_lg}} gf…" at bounding box center [260, 126] width 329 height 142
click at [104, 161] on div "<!-- FontAwesome Script END --> < div class = "module gf_module-{{align_lg}} gf…" at bounding box center [260, 126] width 329 height 142
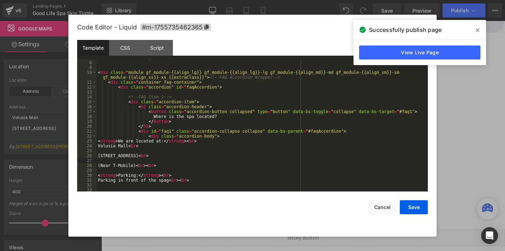
click at [104, 153] on div "<!-- FontAwesome Script END --> < div class = "module gf_module-{{align_lg}} gf…" at bounding box center [260, 126] width 329 height 142
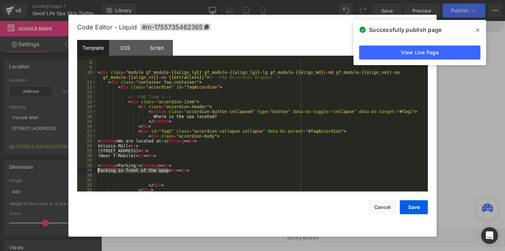
drag, startPoint x: 168, startPoint y: 170, endPoint x: 99, endPoint y: 172, distance: 69.5
click at [99, 172] on div "<!-- FontAwesome Script END --> < div class = "module gf_module-{{align_lg}} gf…" at bounding box center [260, 126] width 329 height 142
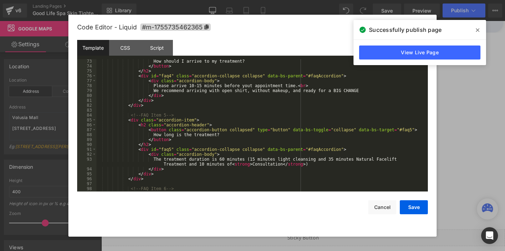
scroll to position [374, 0]
click at [228, 158] on div "How should I arrive to my treatment? </ button > </ h2 > < div id = "faq4" clas…" at bounding box center [260, 129] width 329 height 142
click at [339, 158] on div "How should I arrive to my treatment? </ button > </ h2 > < div id = "faq4" clas…" at bounding box center [260, 129] width 329 height 142
drag, startPoint x: 198, startPoint y: 164, endPoint x: 231, endPoint y: 164, distance: 32.6
click at [231, 164] on div "How should I arrive to my treatment? </ button > </ h2 > < div id = "faq4" clas…" at bounding box center [260, 129] width 329 height 142
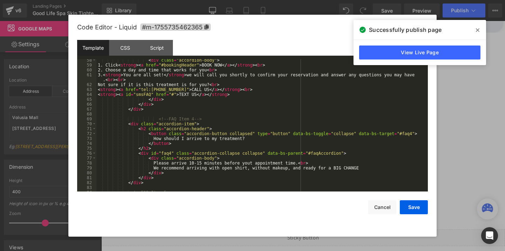
scroll to position [270, 0]
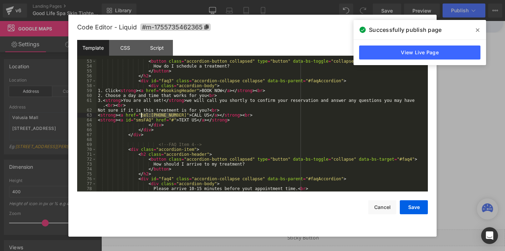
drag, startPoint x: 176, startPoint y: 114, endPoint x: 142, endPoint y: 116, distance: 34.4
click at [142, 116] on div "< button class = "accordion-button collapsed" type = "button" data-bs-toggle = …" at bounding box center [260, 130] width 329 height 142
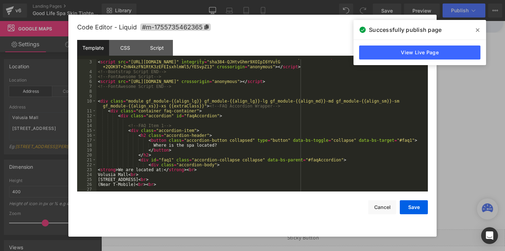
scroll to position [0, 0]
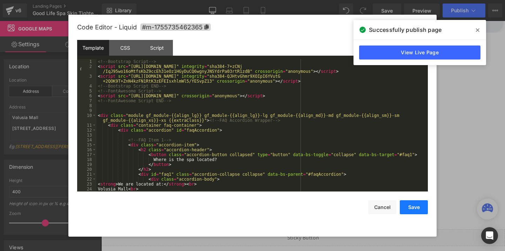
click at [407, 211] on button "Save" at bounding box center [414, 208] width 28 height 14
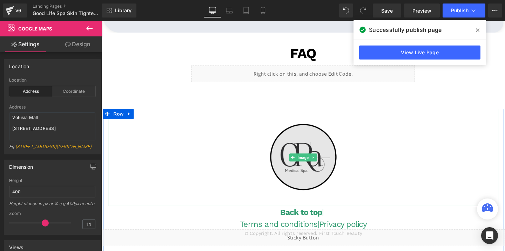
click at [297, 147] on img at bounding box center [313, 165] width 103 height 103
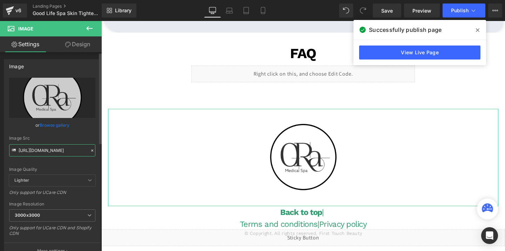
click at [33, 154] on input "[URL][DOMAIN_NAME]" at bounding box center [52, 150] width 86 height 12
paste input "570/4895/7112/files/GoodLife_3000x3000.png?v=1692209635"
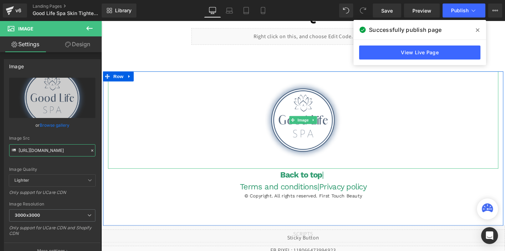
scroll to position [1789, 0]
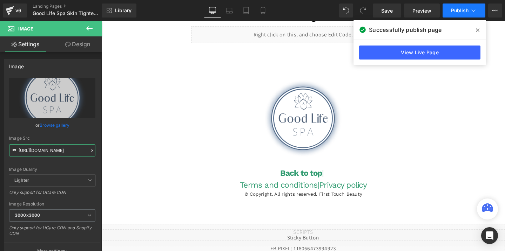
type input "[URL][DOMAIN_NAME]"
click at [451, 14] on button "Publish" at bounding box center [464, 11] width 43 height 14
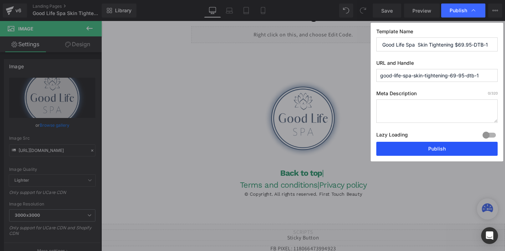
click at [427, 149] on button "Publish" at bounding box center [436, 149] width 121 height 14
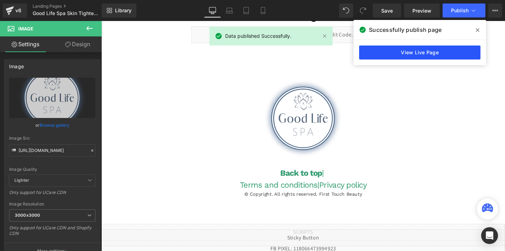
click at [431, 54] on link "View Live Page" at bounding box center [419, 53] width 121 height 14
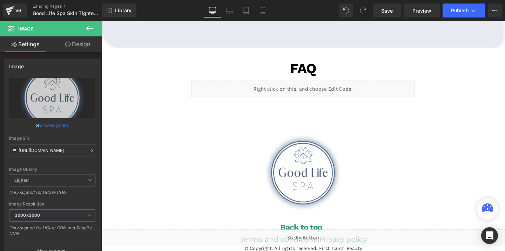
scroll to position [1720, 0]
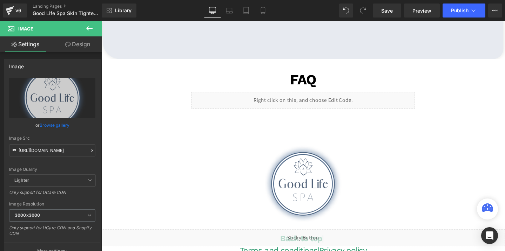
click at [322, 104] on div "Liquid" at bounding box center [313, 105] width 235 height 18
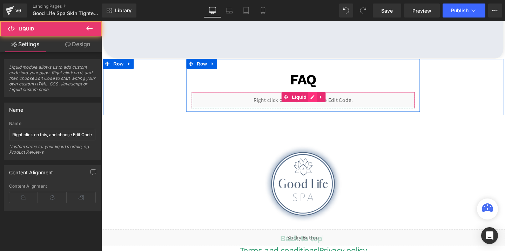
click at [323, 101] on div "Liquid" at bounding box center [313, 105] width 235 height 18
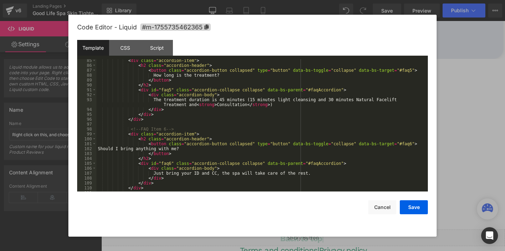
scroll to position [407, 0]
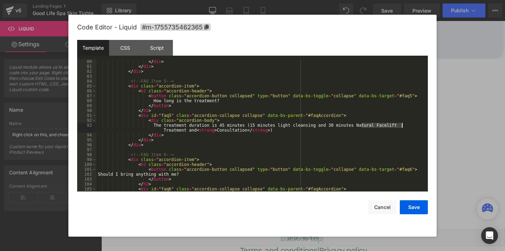
drag, startPoint x: 361, startPoint y: 126, endPoint x: 404, endPoint y: 123, distance: 43.2
click at [404, 123] on div "We recommend arriving with open shirt, without makeup, and ready for a BIG CHAN…" at bounding box center [260, 125] width 329 height 142
click at [407, 212] on button "Save" at bounding box center [414, 208] width 28 height 14
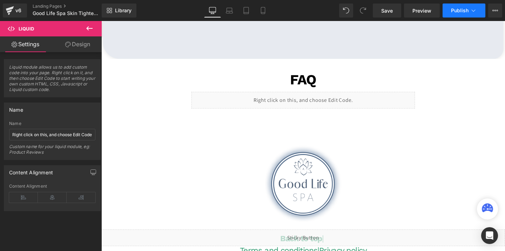
click at [463, 9] on span "Publish" at bounding box center [460, 11] width 18 height 6
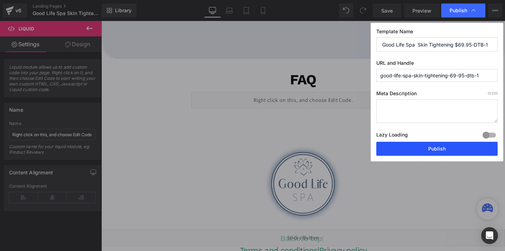
click at [420, 147] on button "Publish" at bounding box center [436, 149] width 121 height 14
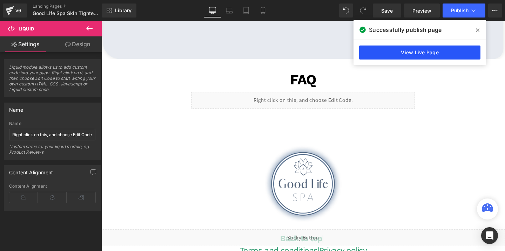
click at [427, 54] on link "View Live Page" at bounding box center [419, 53] width 121 height 14
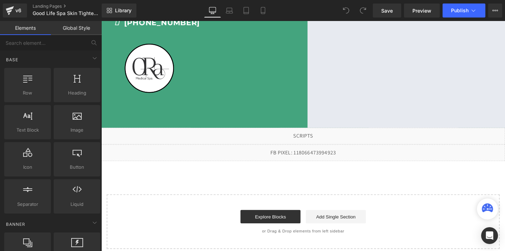
scroll to position [307, 0]
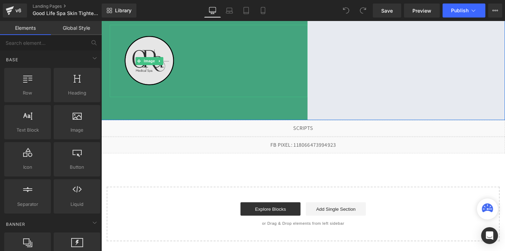
click at [149, 76] on img at bounding box center [151, 63] width 83 height 76
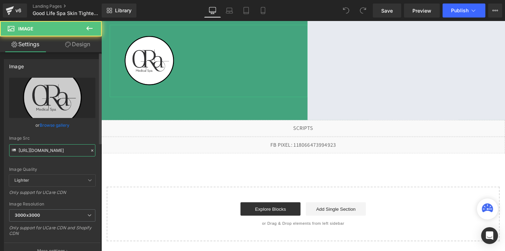
click at [46, 148] on input "[URL][DOMAIN_NAME]" at bounding box center [52, 150] width 86 height 12
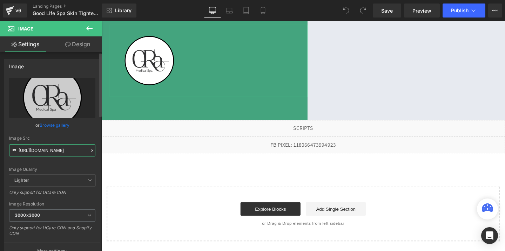
click at [46, 148] on input "[URL][DOMAIN_NAME]" at bounding box center [52, 150] width 86 height 12
paste input "570/4895/7112/files/GoodLife_3000x3000.png?v=1692209635"
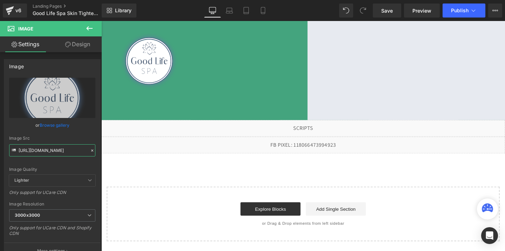
type input "[URL][DOMAIN_NAME]"
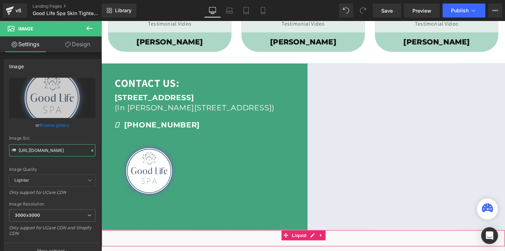
scroll to position [186, 0]
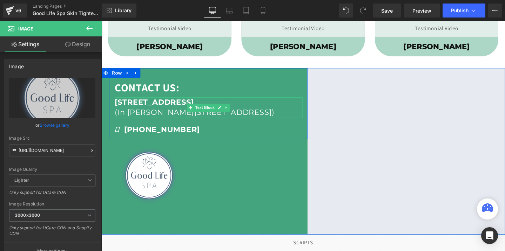
click at [165, 116] on p "(In [PERSON_NAME][STREET_ADDRESS])" at bounding box center [213, 117] width 197 height 11
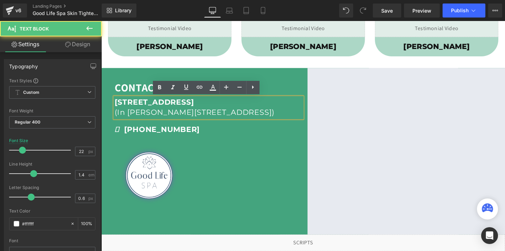
drag, startPoint x: 116, startPoint y: 107, endPoint x: 297, endPoint y: 118, distance: 180.5
click at [297, 118] on div "[STREET_ADDRESS] (In [PERSON_NAME][GEOGRAPHIC_DATA])" at bounding box center [213, 112] width 197 height 22
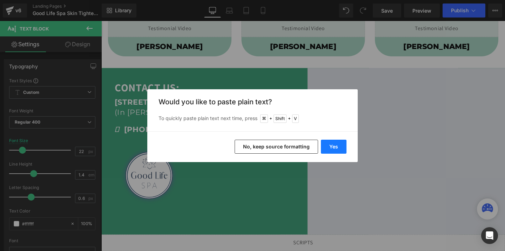
click at [336, 147] on button "Yes" at bounding box center [334, 147] width 26 height 14
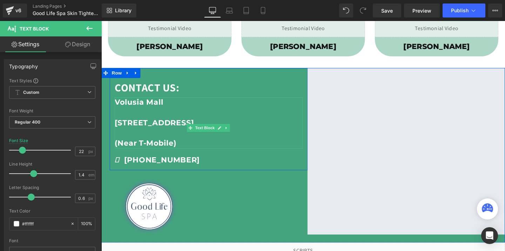
click at [119, 128] on b "[STREET_ADDRESS]" at bounding box center [156, 127] width 83 height 9
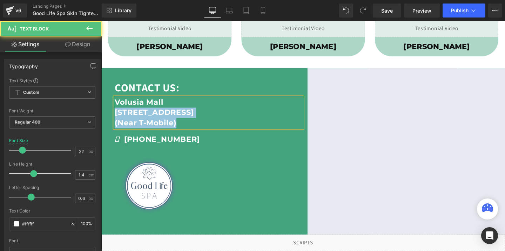
drag, startPoint x: 183, startPoint y: 141, endPoint x: 116, endPoint y: 113, distance: 72.7
click at [116, 113] on div "[GEOGRAPHIC_DATA] [STREET_ADDRESS] (Near T-Mobile)" at bounding box center [213, 117] width 197 height 32
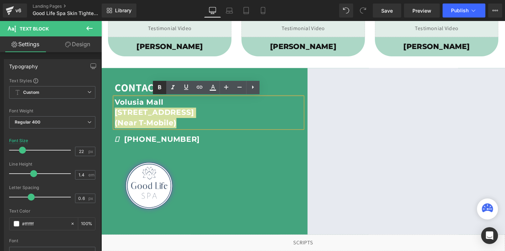
click at [161, 91] on icon at bounding box center [159, 87] width 8 height 8
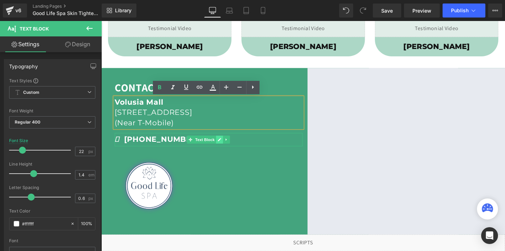
click at [224, 148] on icon at bounding box center [226, 146] width 4 height 4
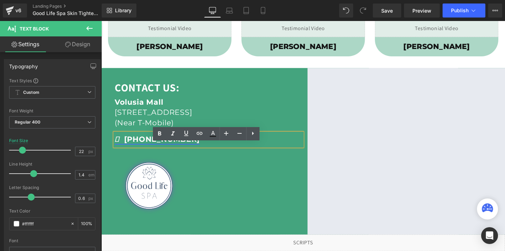
click at [174, 150] on link "[PHONE_NUMBER]" at bounding box center [159, 145] width 89 height 9
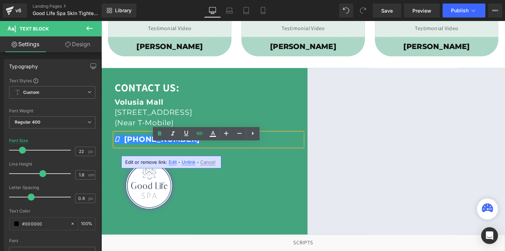
click at [172, 161] on span "Edit" at bounding box center [173, 163] width 8 height 6
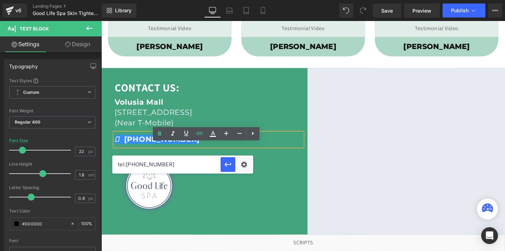
click at [144, 168] on input "tel:[PHONE_NUMBER]" at bounding box center [167, 165] width 108 height 18
paste input "3863191236"
type input "tel:[PHONE_NUMBER]"
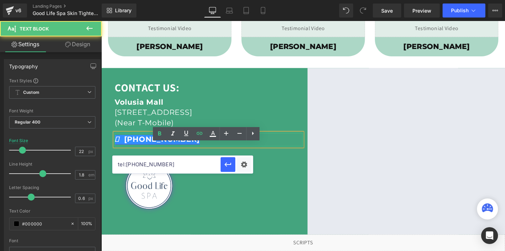
click at [136, 150] on link "[PHONE_NUMBER]" at bounding box center [159, 145] width 89 height 9
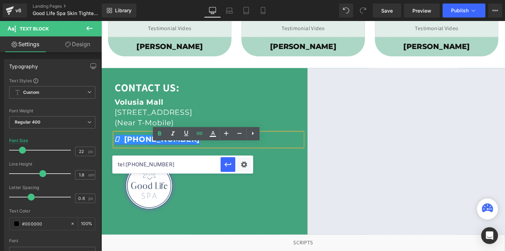
click at [160, 150] on link "[PHONE_NUMBER]" at bounding box center [159, 145] width 89 height 9
click at [226, 166] on icon "button" at bounding box center [227, 165] width 7 height 4
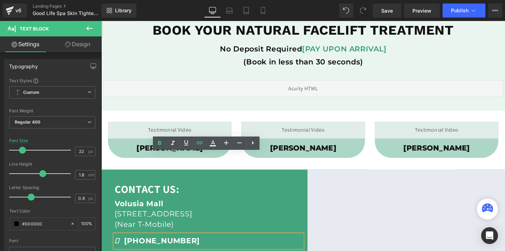
scroll to position [0, 0]
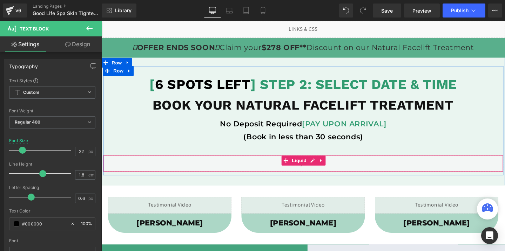
click at [321, 167] on div "Liquid" at bounding box center [313, 171] width 421 height 18
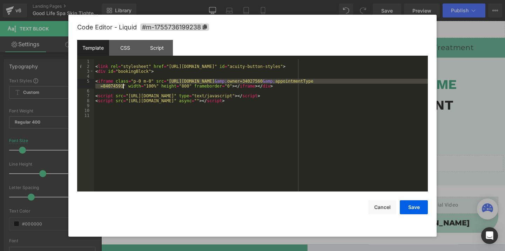
drag, startPoint x: 170, startPoint y: 80, endPoint x: 123, endPoint y: 87, distance: 47.8
click at [123, 87] on div "< link rel = "stylesheet" href = "[URL][DOMAIN_NAME]" id = "acuity-button-style…" at bounding box center [261, 130] width 334 height 142
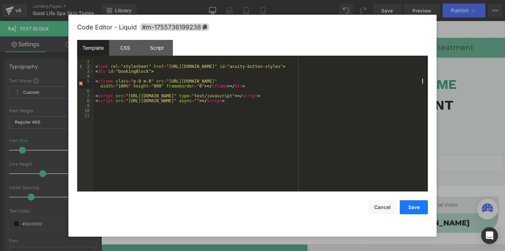
click at [407, 208] on button "Save" at bounding box center [414, 208] width 28 height 14
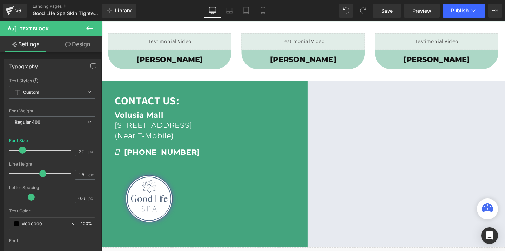
scroll to position [173, 0]
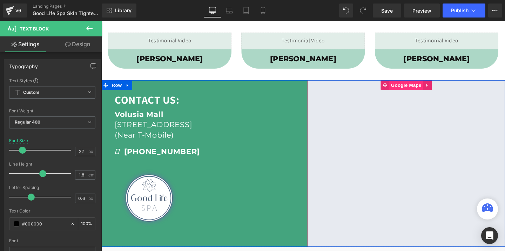
click at [426, 87] on span "Google Maps" at bounding box center [421, 88] width 35 height 11
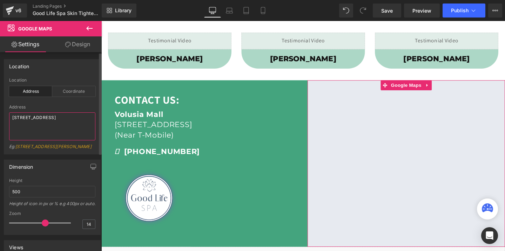
click at [22, 121] on textarea "[STREET_ADDRESS]" at bounding box center [52, 127] width 86 height 28
paste textarea "Volusia Mall [STREET_ADDRESS]"
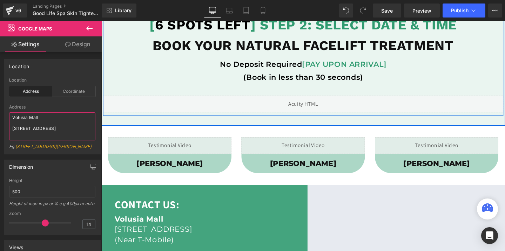
scroll to position [89, 0]
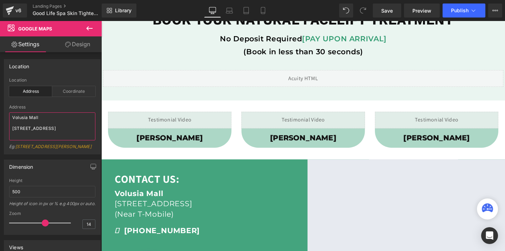
type textarea "Volusia Mall [STREET_ADDRESS]"
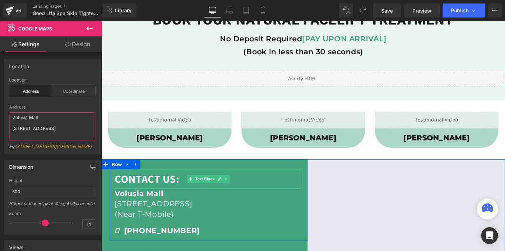
scroll to position [0, 0]
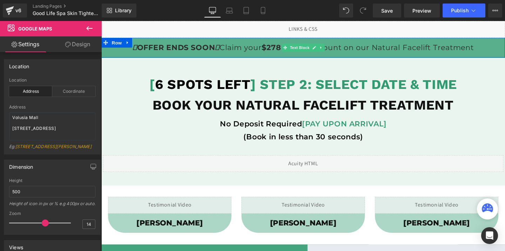
click at [283, 48] on strong "$278 OFF**" at bounding box center [293, 48] width 47 height 9
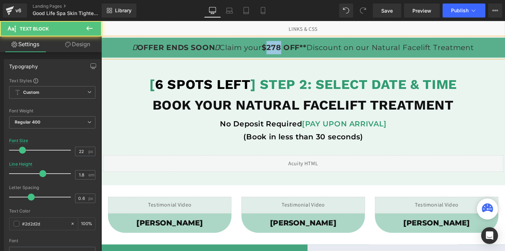
drag, startPoint x: 296, startPoint y: 49, endPoint x: 282, endPoint y: 49, distance: 14.0
click at [282, 49] on strong "$278 OFF**" at bounding box center [293, 48] width 47 height 9
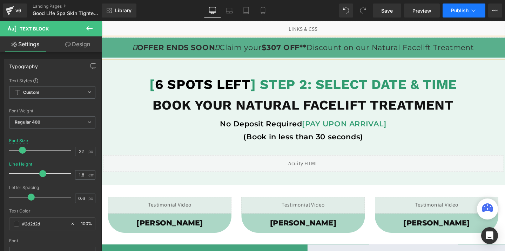
click at [461, 10] on span "Publish" at bounding box center [460, 11] width 18 height 6
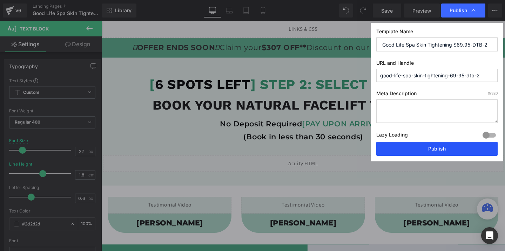
click at [417, 149] on button "Publish" at bounding box center [436, 149] width 121 height 14
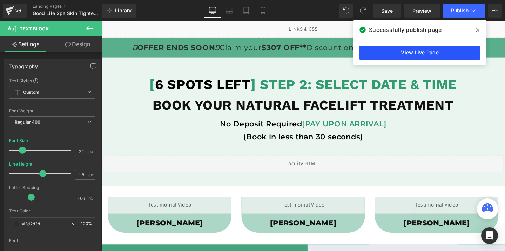
click at [390, 52] on link "View Live Page" at bounding box center [419, 53] width 121 height 14
